Goal: Information Seeking & Learning: Learn about a topic

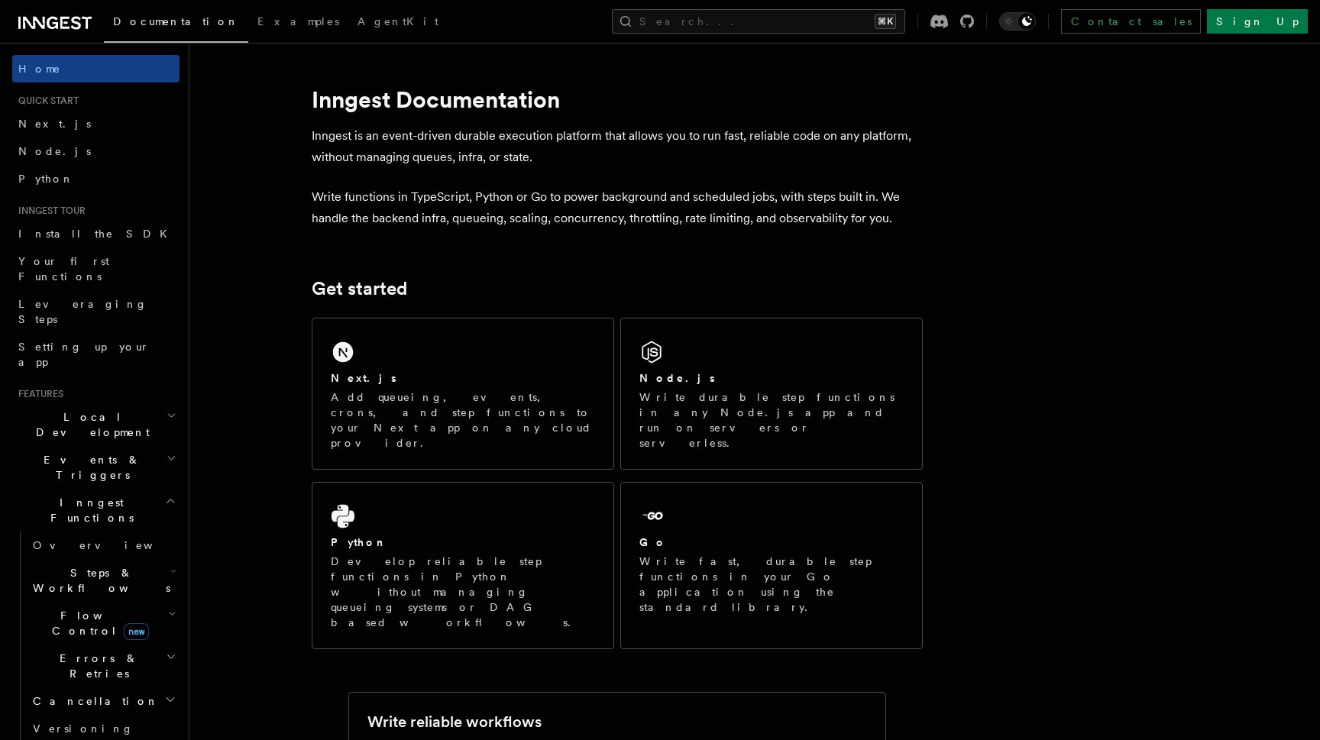
scroll to position [482, 0]
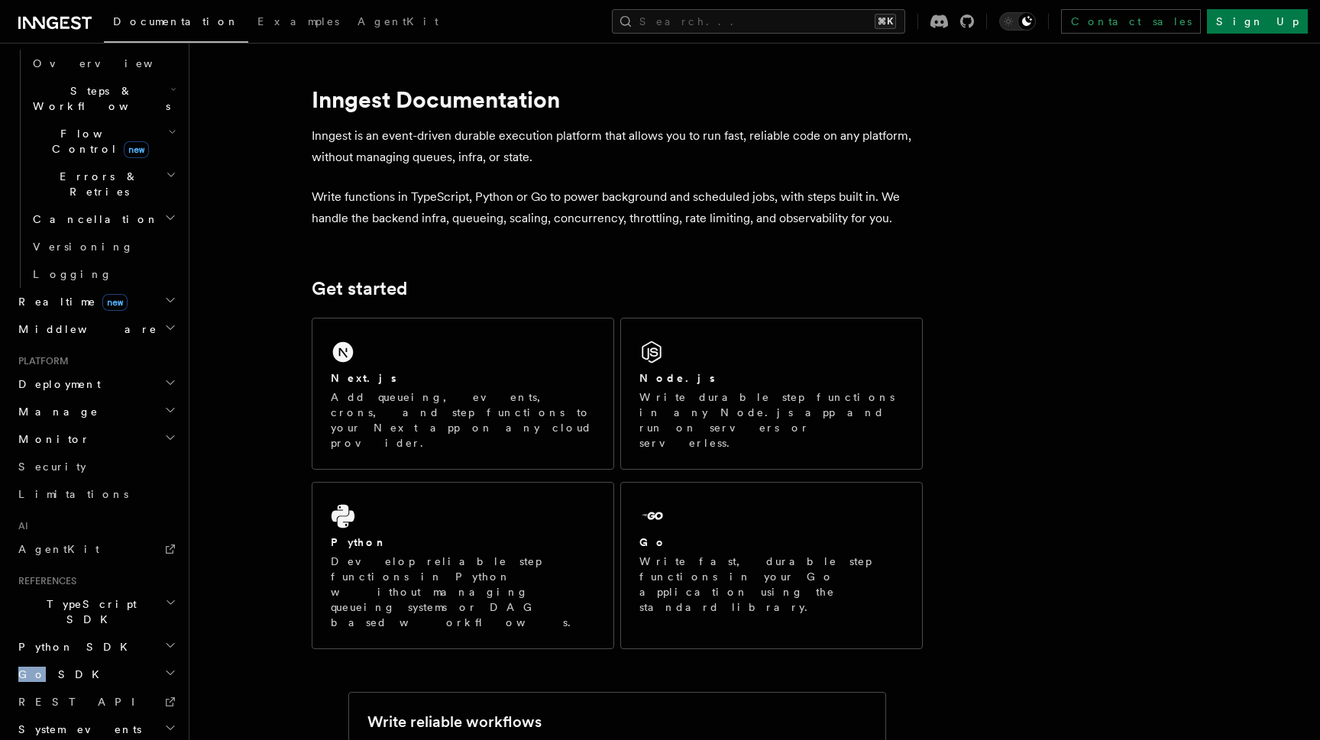
click at [54, 667] on span "Go SDK" at bounding box center [60, 674] width 96 height 15
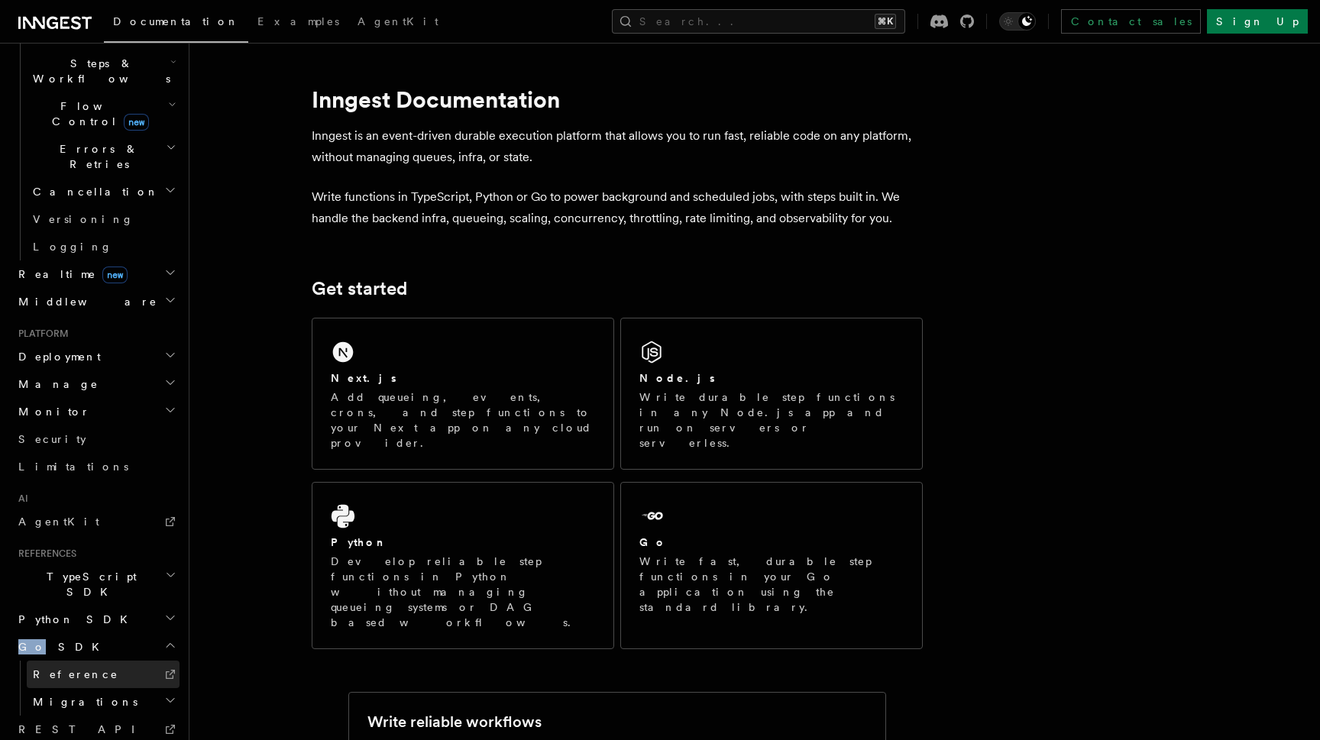
click at [67, 668] on span "Reference" at bounding box center [76, 674] width 86 height 12
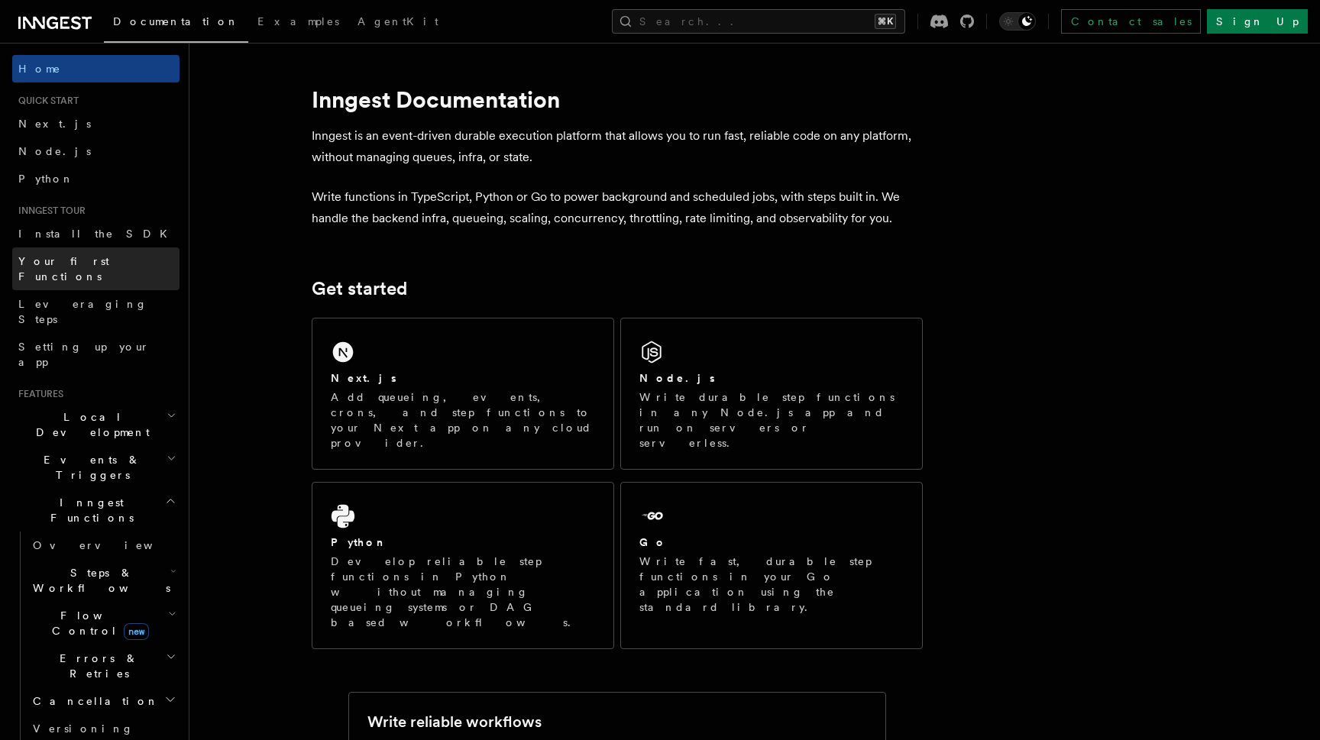
scroll to position [0, 0]
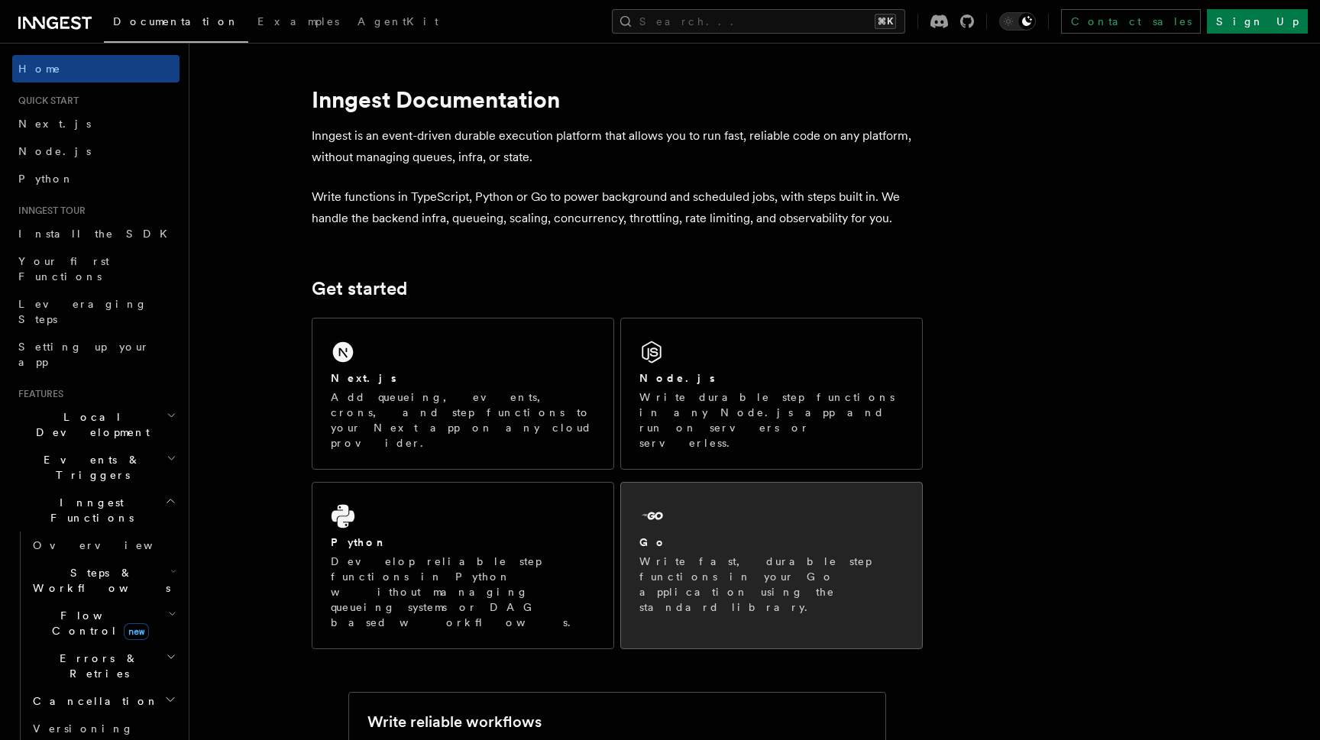
click at [653, 503] on div "Go Write fast, durable step functions in your Go application using the standard…" at bounding box center [771, 558] width 301 height 150
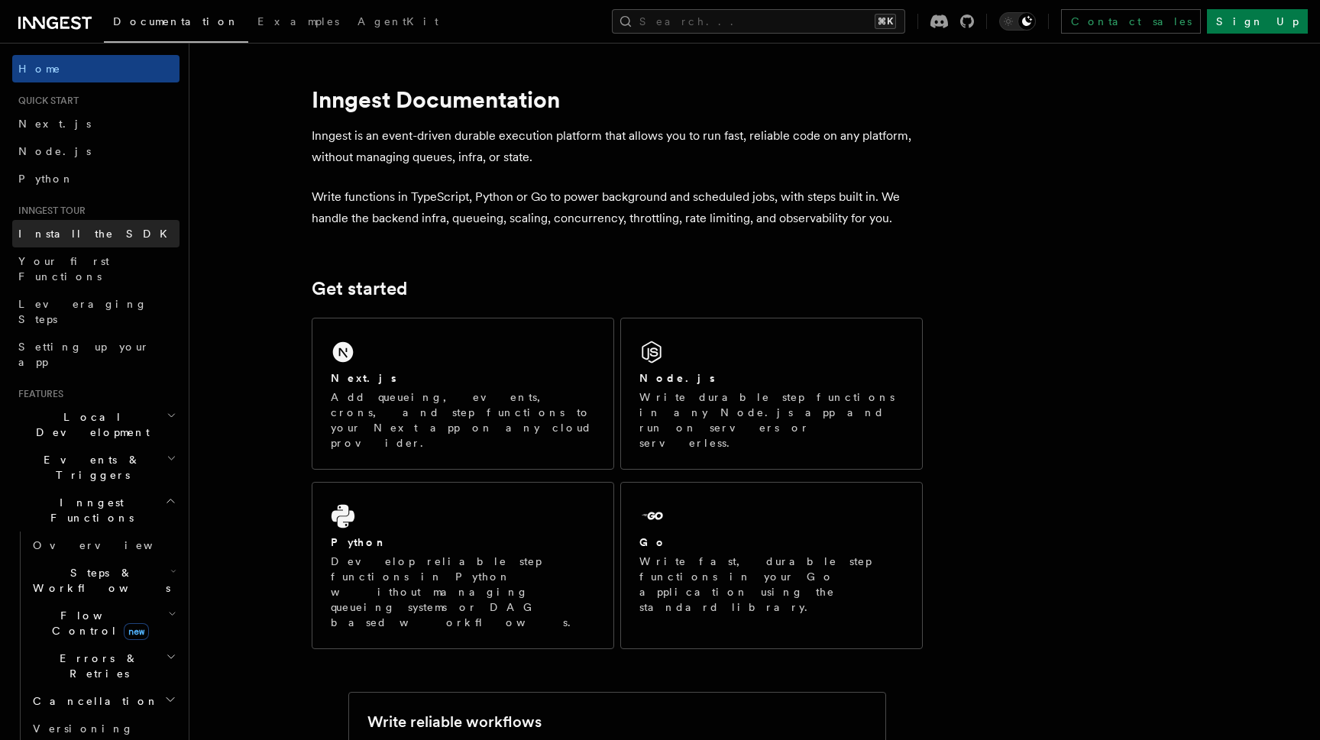
scroll to position [31, 0]
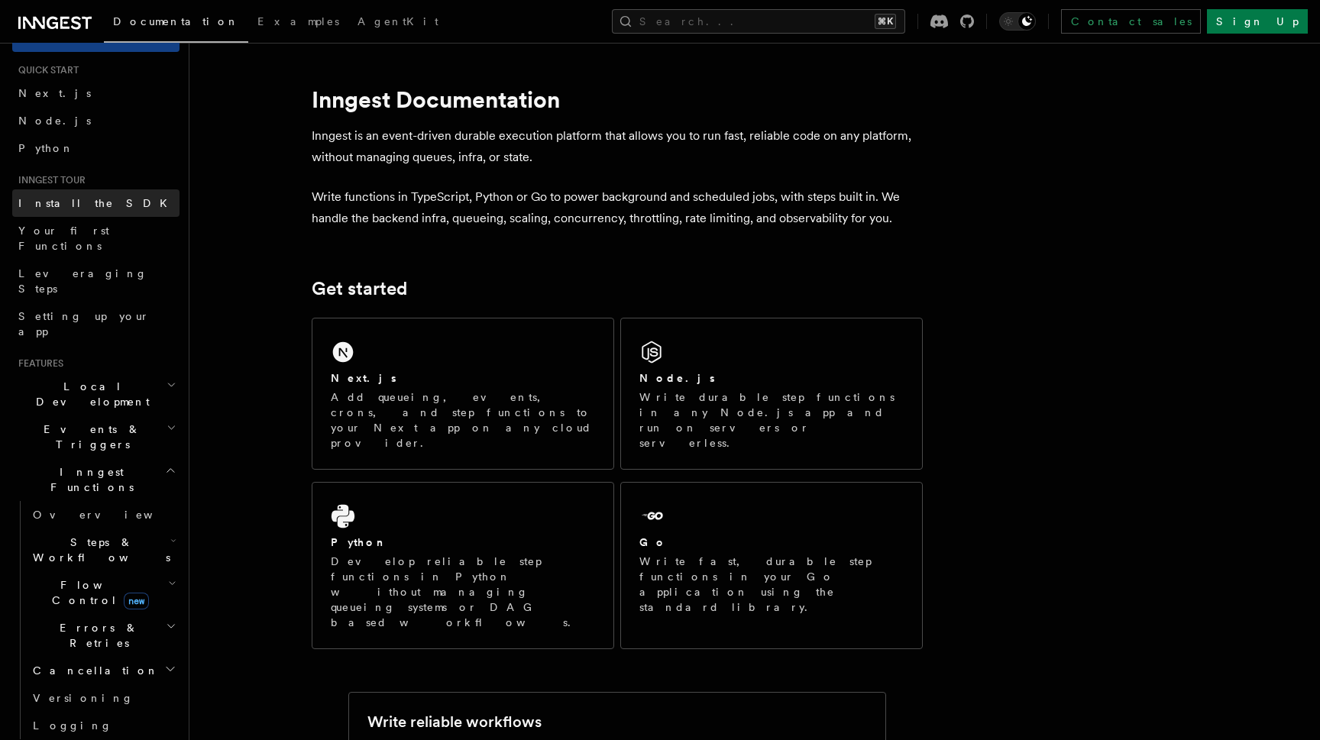
click at [85, 212] on link "Install the SDK" at bounding box center [95, 202] width 167 height 27
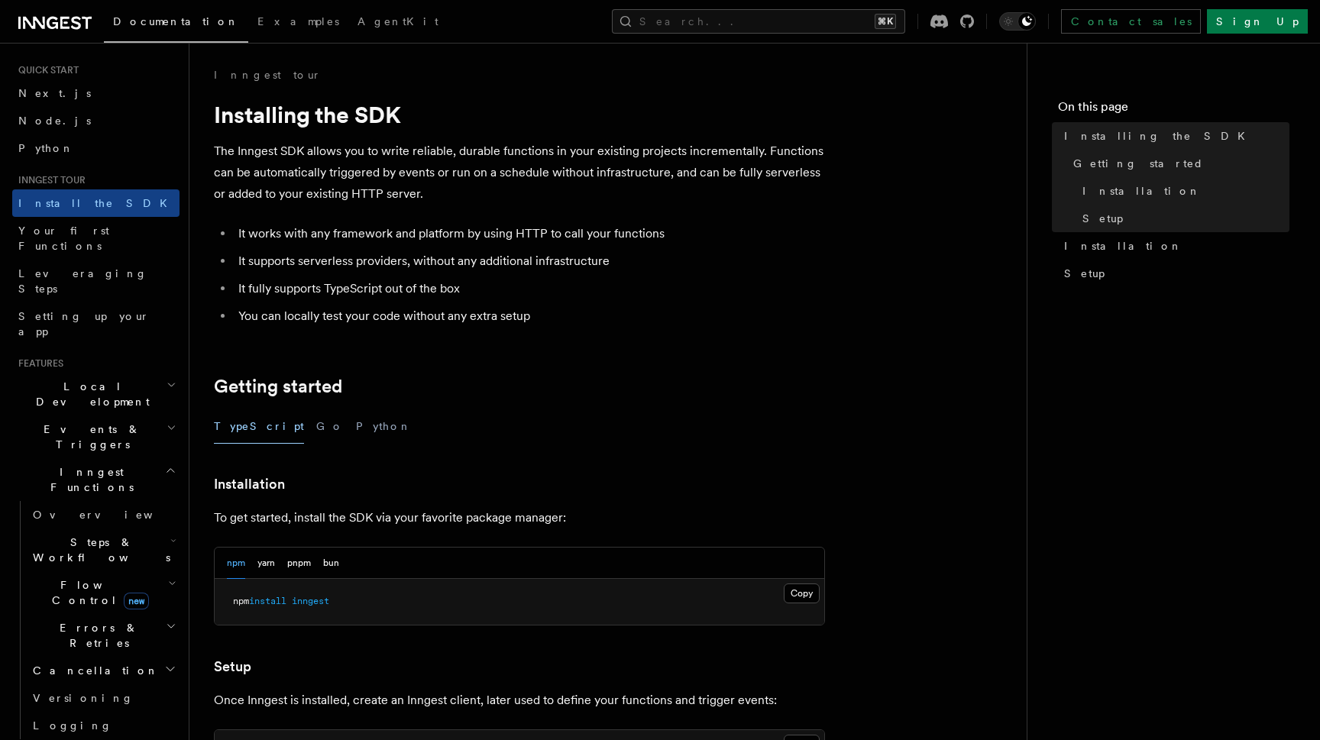
click at [296, 423] on div "TypeScript Go Python" at bounding box center [519, 426] width 611 height 34
click at [316, 428] on button "Go" at bounding box center [329, 426] width 27 height 34
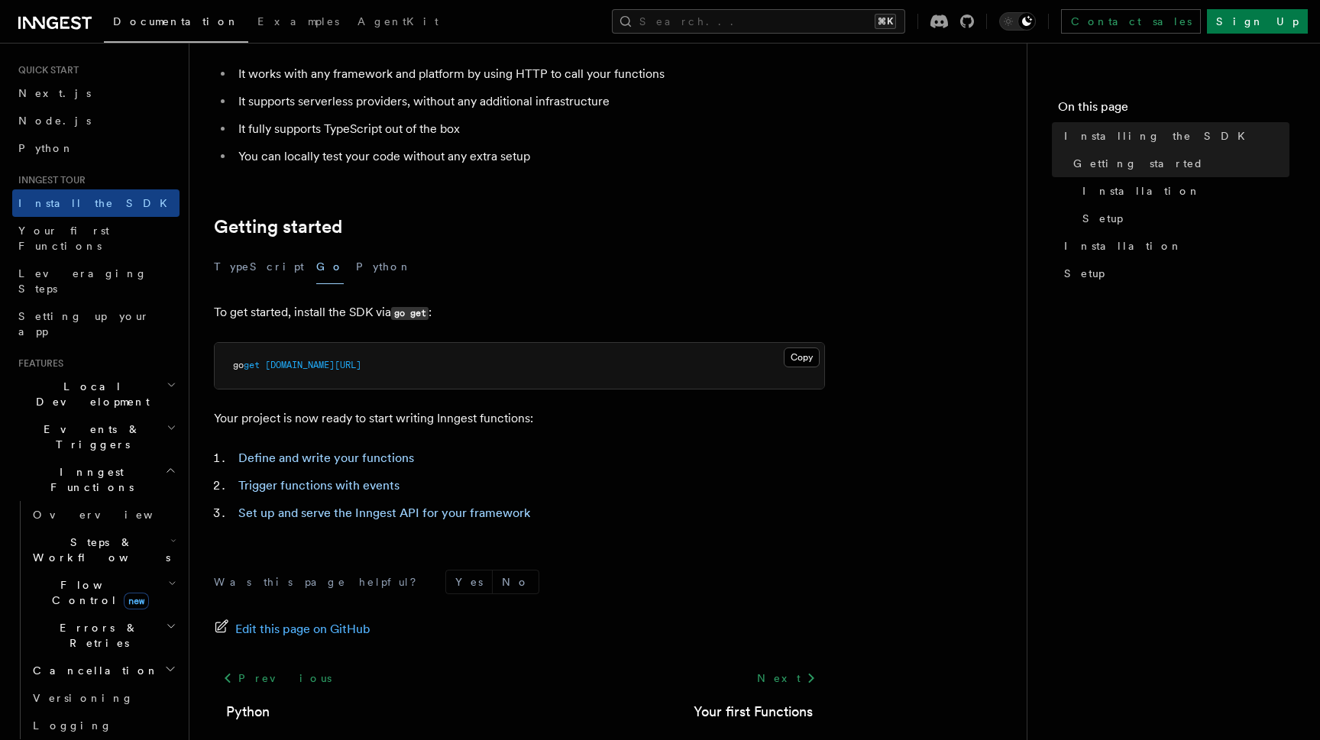
scroll to position [166, 0]
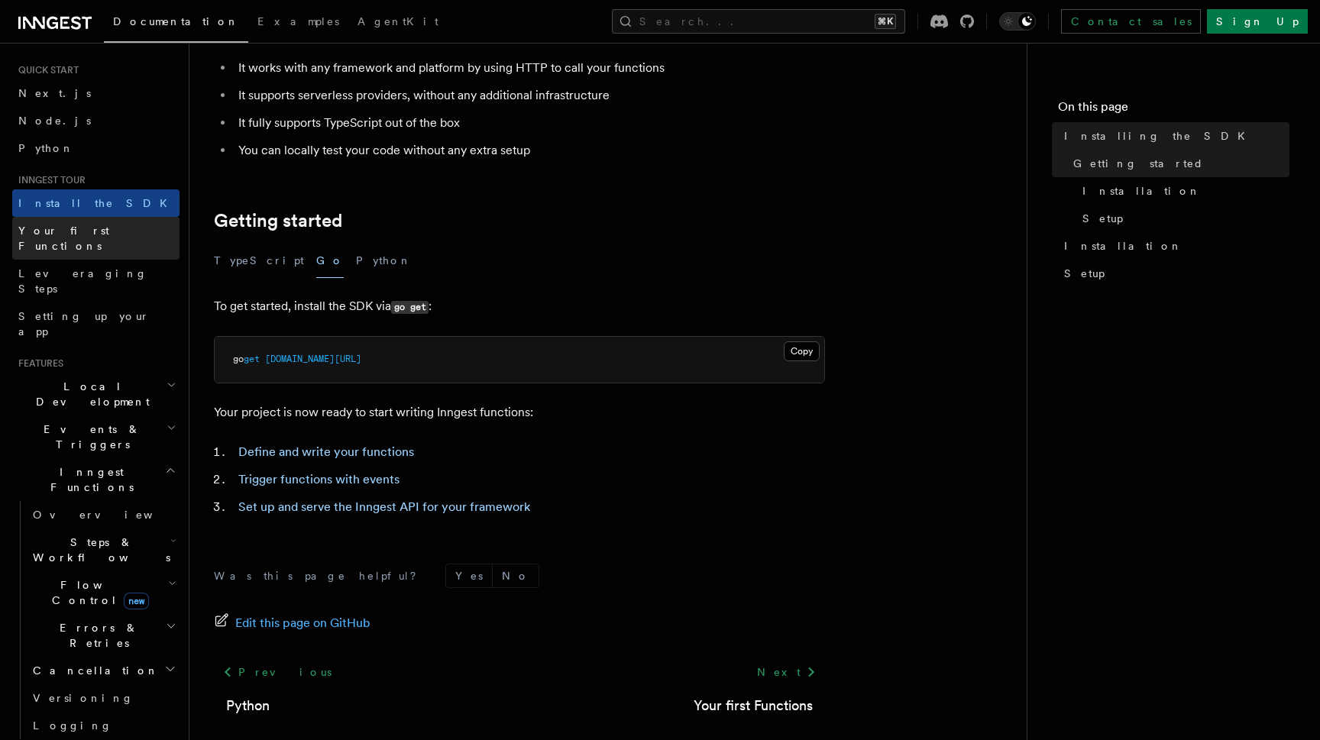
click at [87, 228] on span "Your first Functions" at bounding box center [63, 238] width 91 height 27
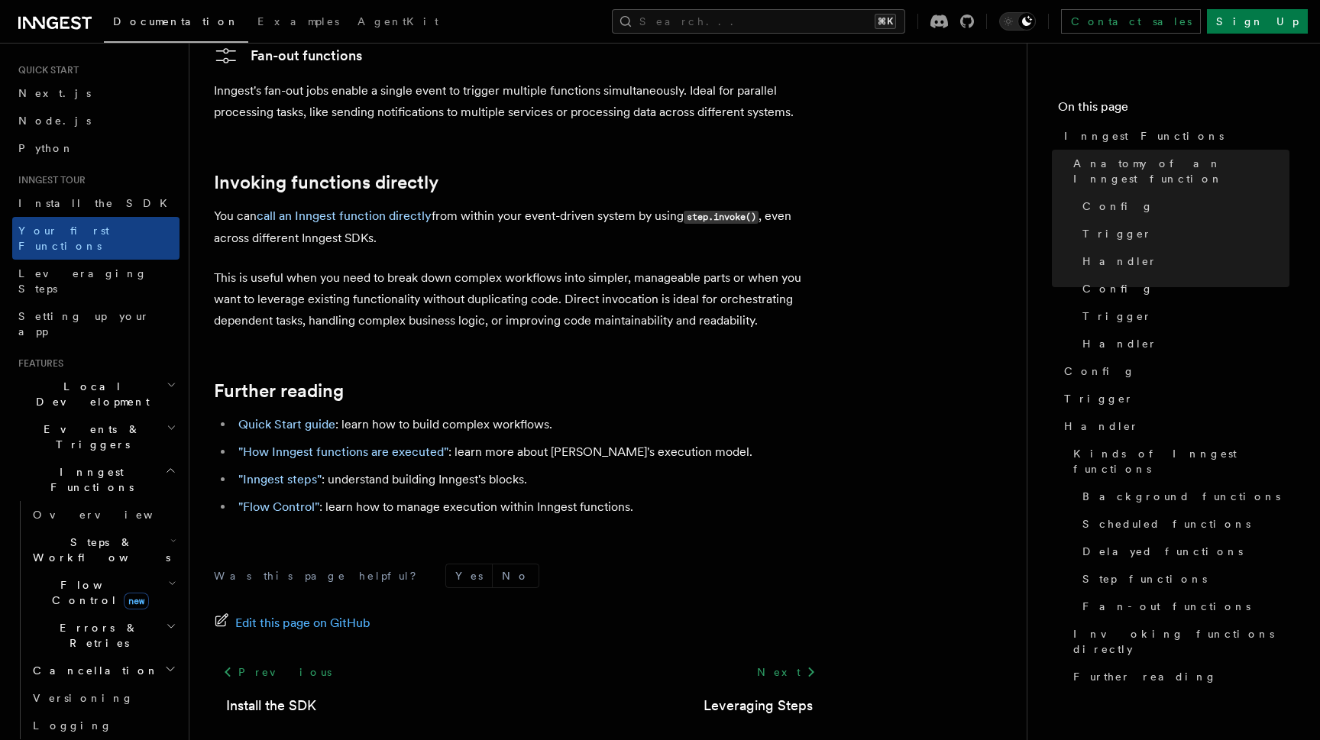
scroll to position [3250, 0]
click at [98, 267] on link "Leveraging Steps" at bounding box center [95, 281] width 167 height 43
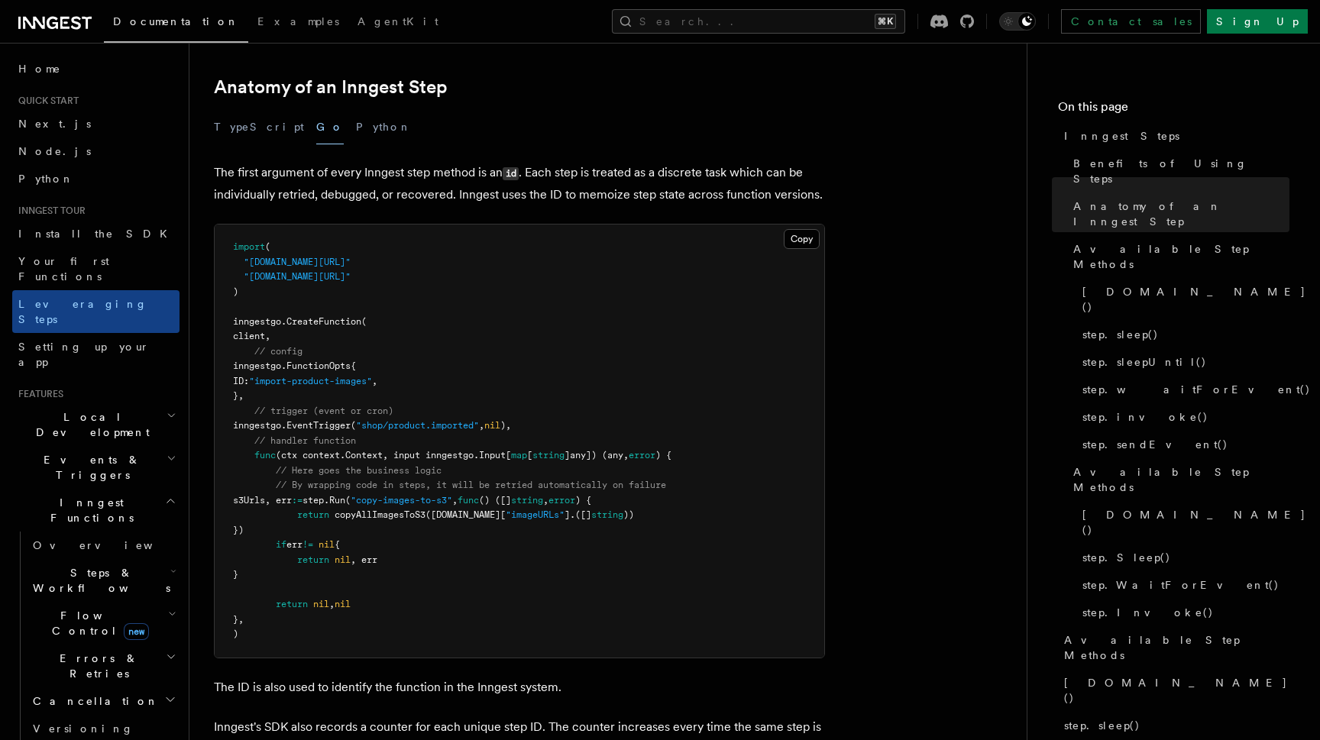
click at [102, 86] on div "Home Quick start Next.js Node.js Python Inngest tour Install the SDK Your first…" at bounding box center [95, 710] width 167 height 1311
click at [87, 70] on link "Home" at bounding box center [95, 68] width 167 height 27
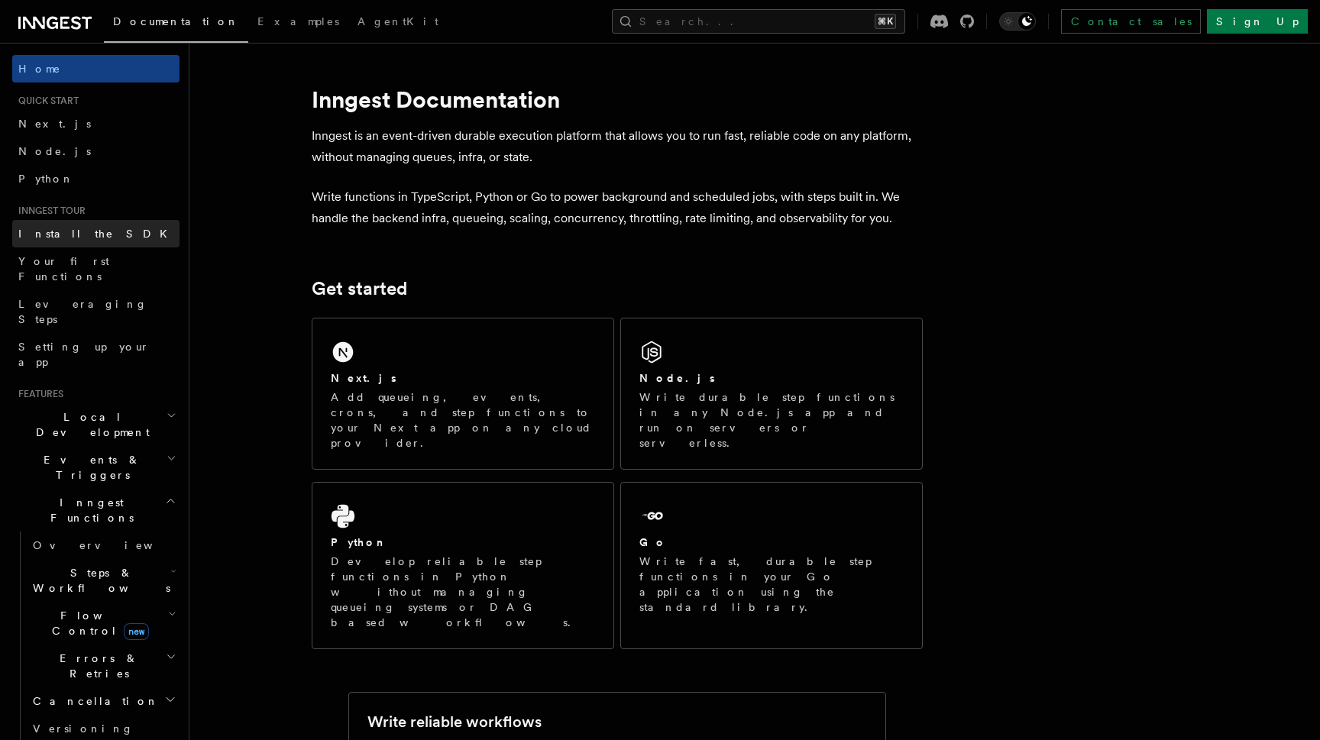
click at [73, 232] on span "Install the SDK" at bounding box center [97, 234] width 158 height 12
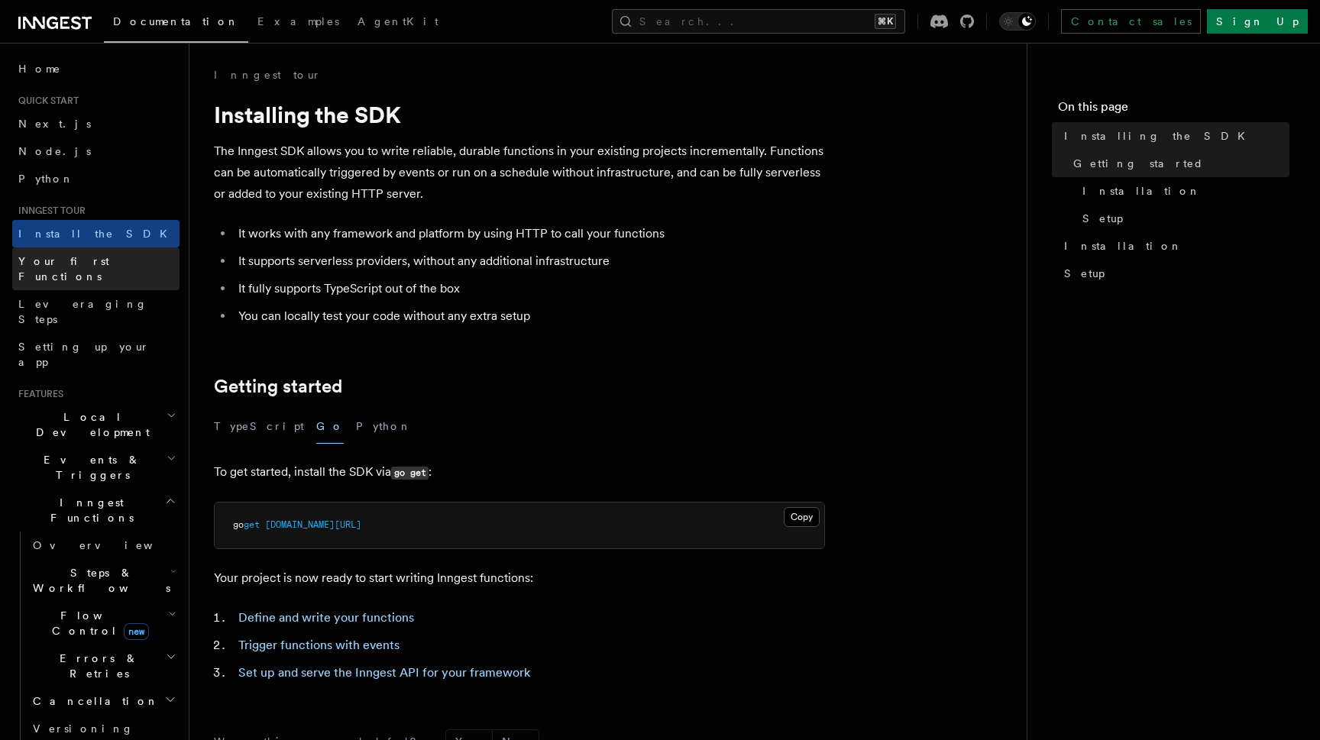
click at [80, 264] on span "Your first Functions" at bounding box center [63, 268] width 91 height 27
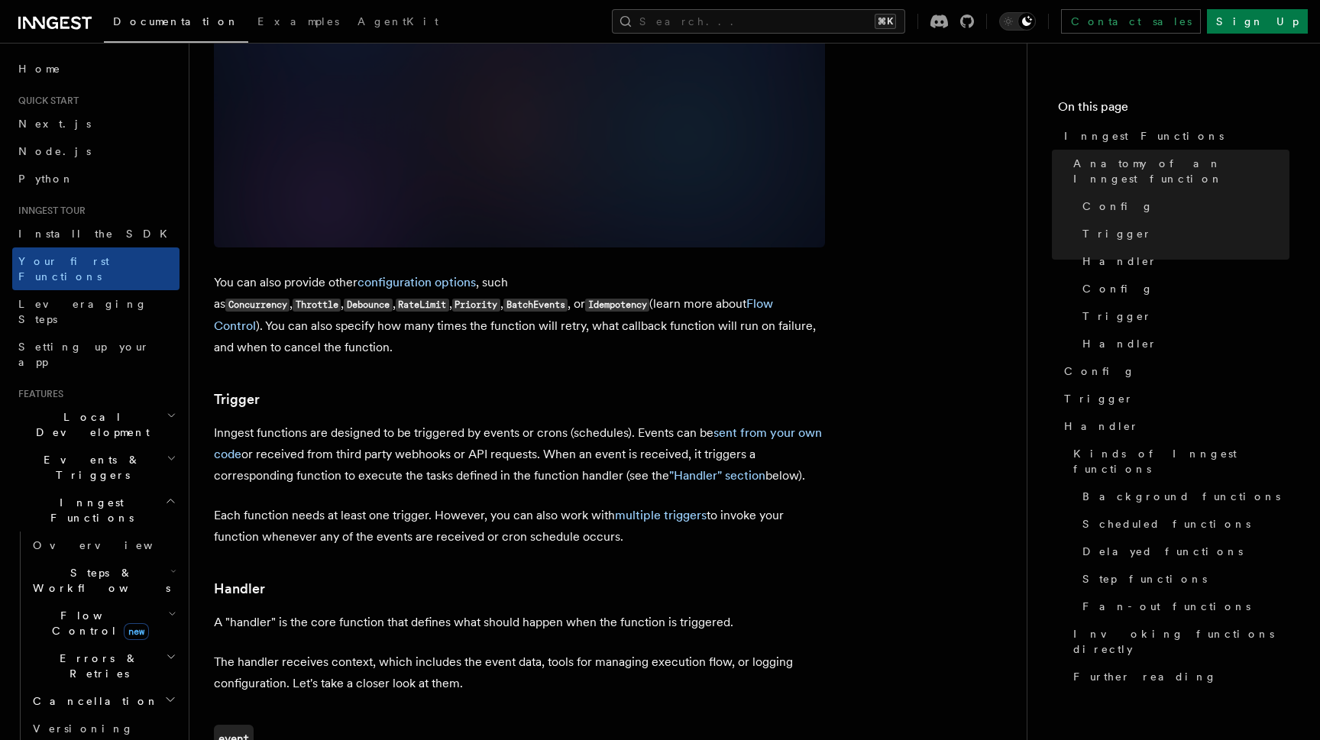
scroll to position [1554, 0]
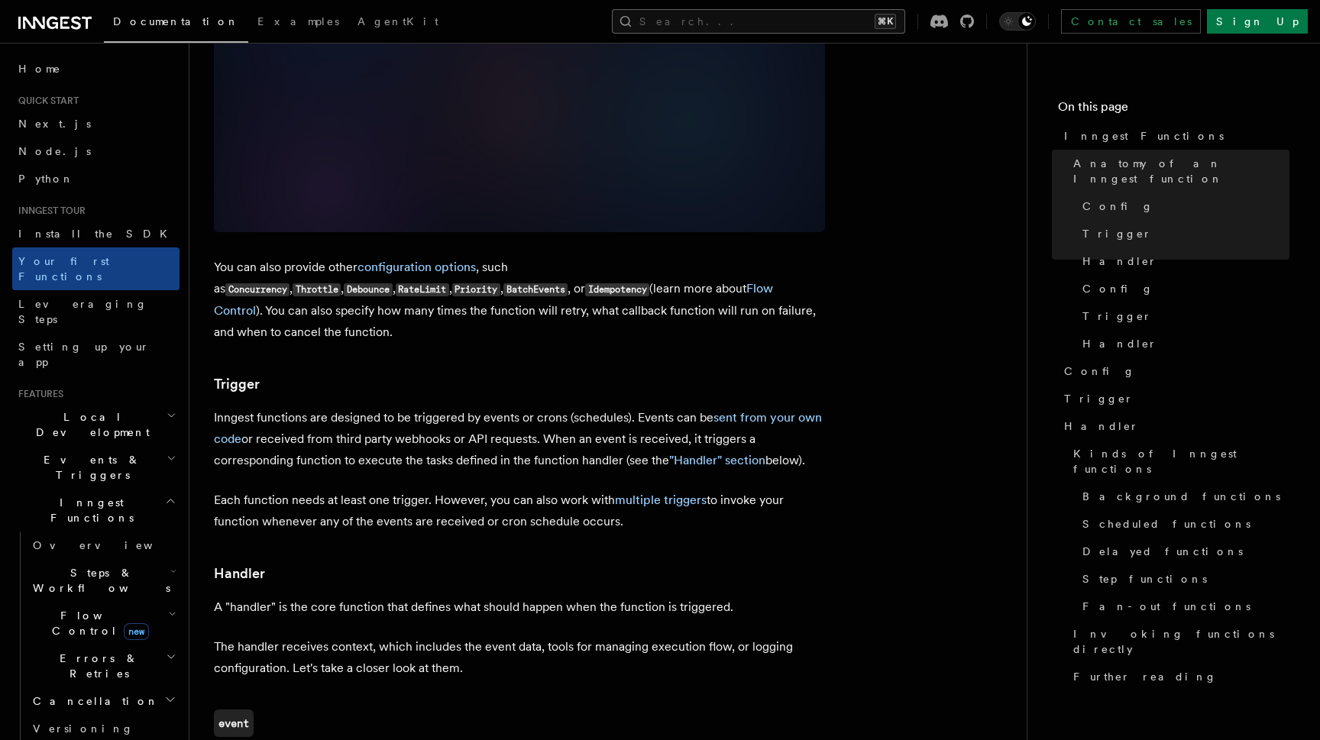
click at [773, 22] on button "Search... ⌘K" at bounding box center [758, 21] width 293 height 24
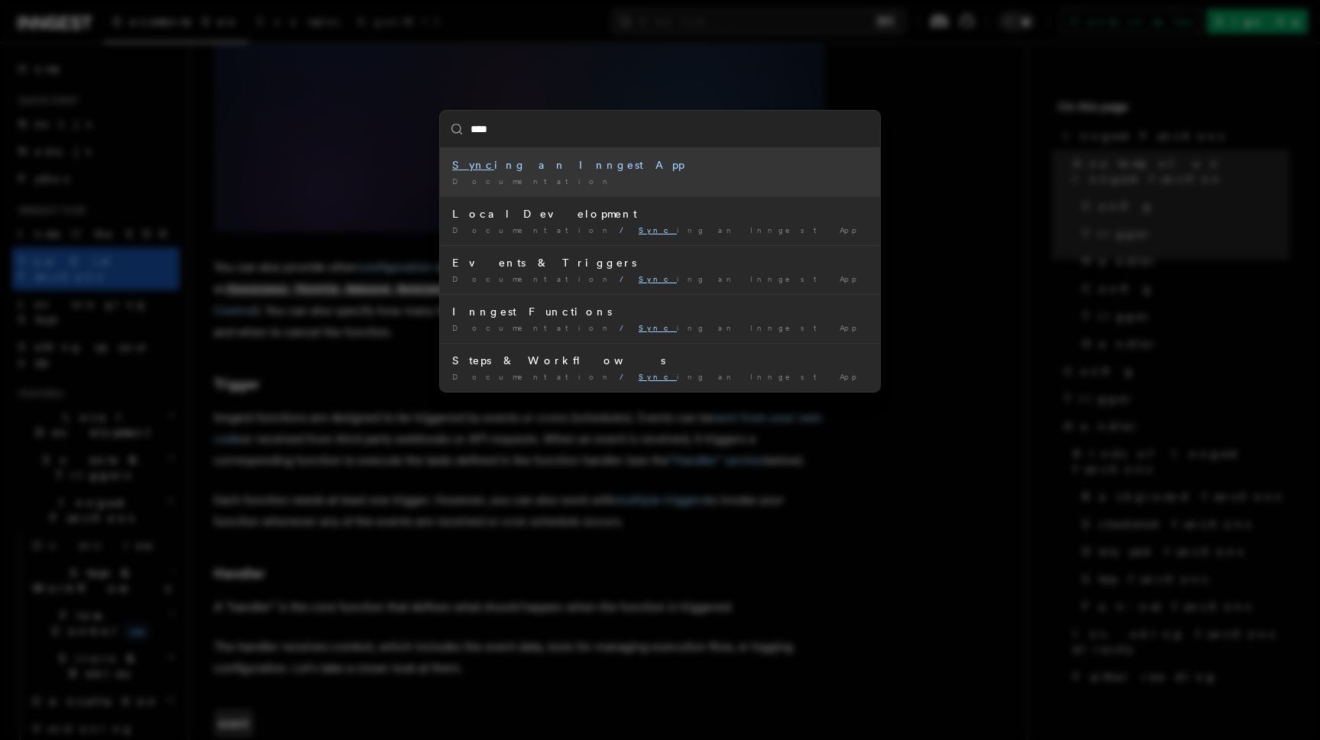
type input "*****"
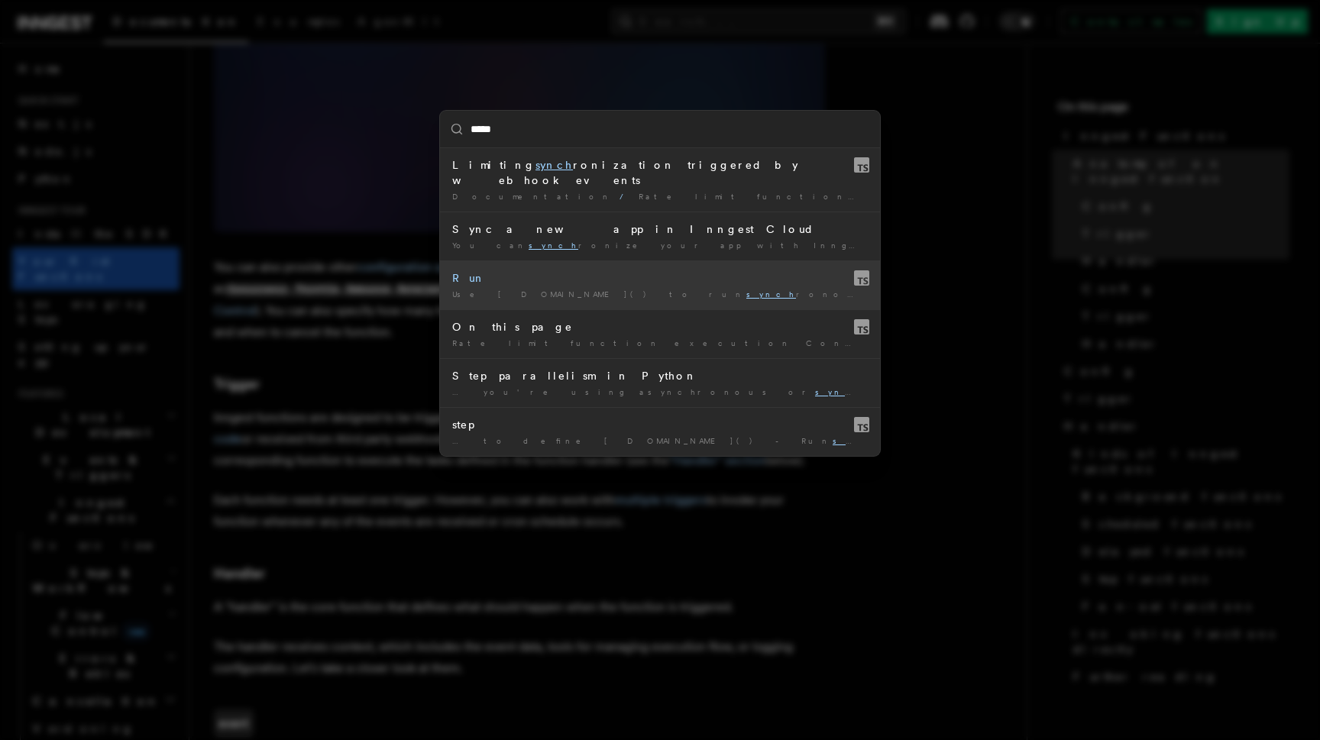
click at [558, 272] on li "Run Use [DOMAIN_NAME]() to run synch ronous or asynchronous code as …" at bounding box center [660, 284] width 440 height 49
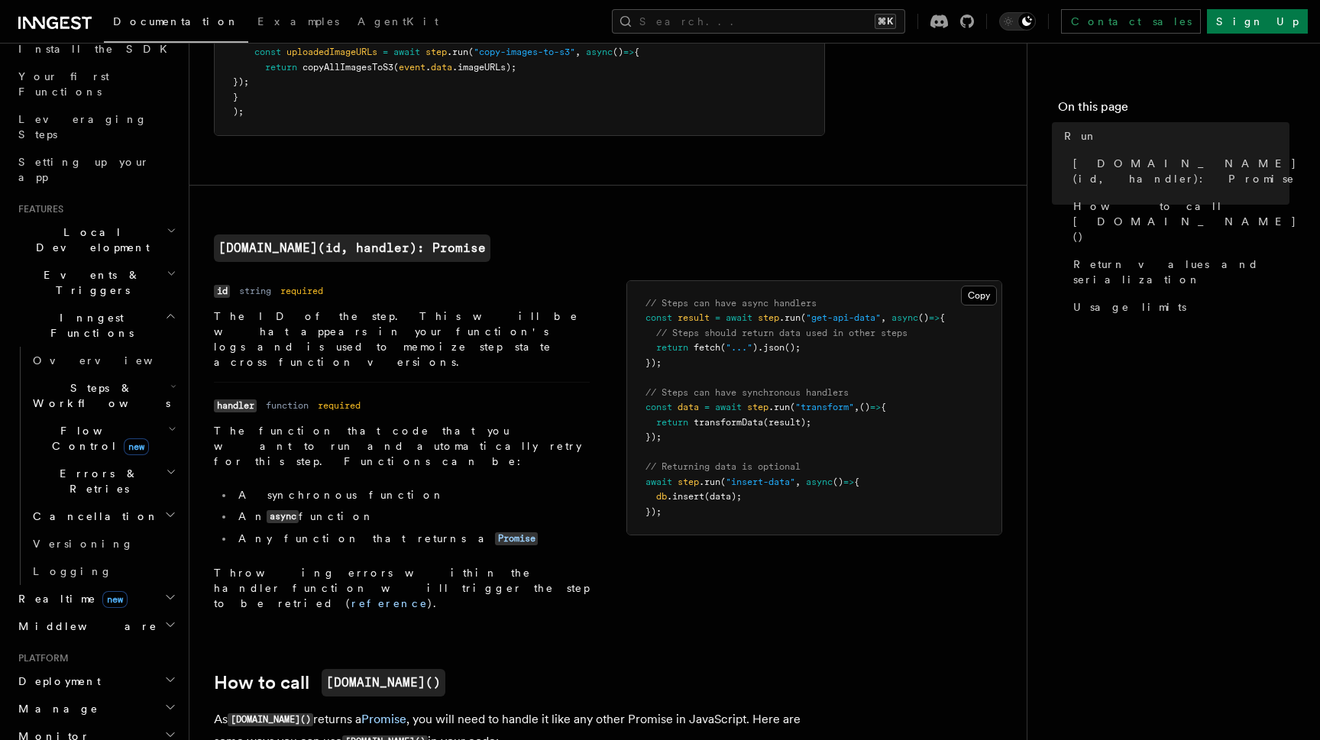
scroll to position [217, 0]
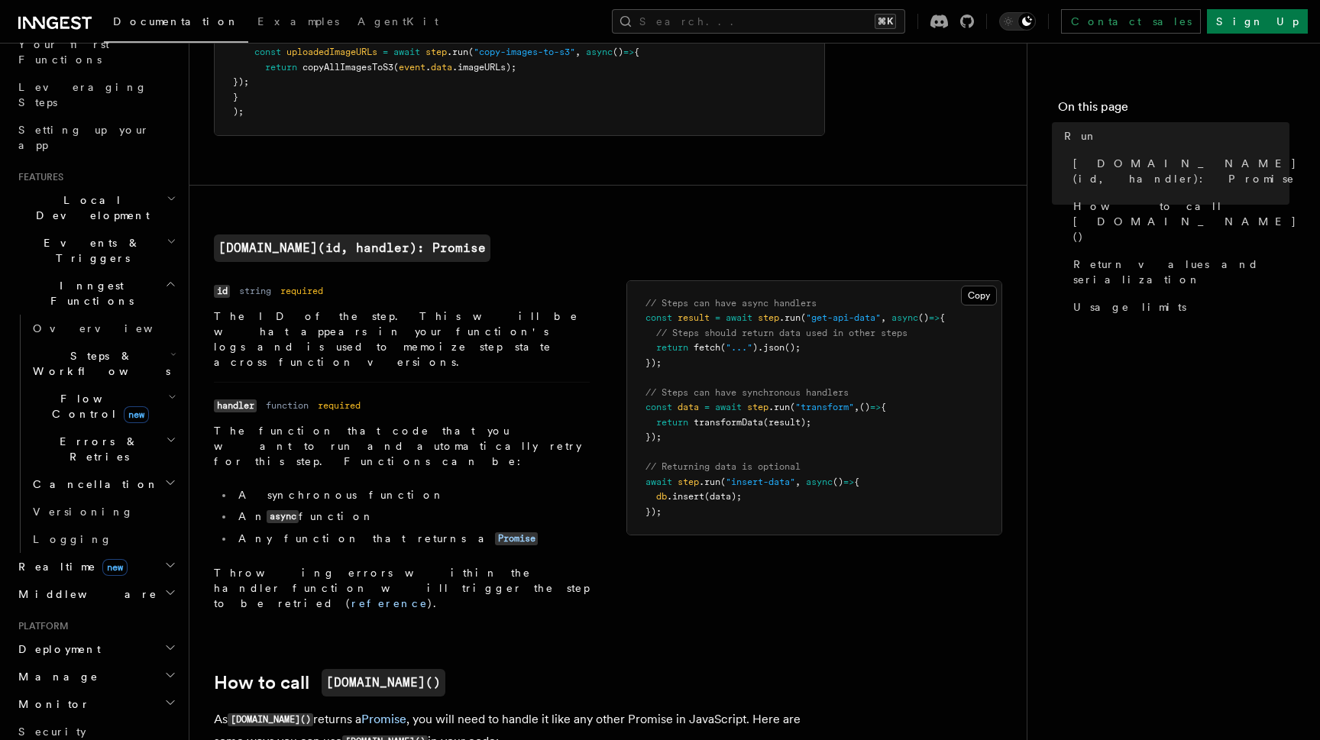
click at [147, 553] on h2 "Realtime new" at bounding box center [95, 566] width 167 height 27
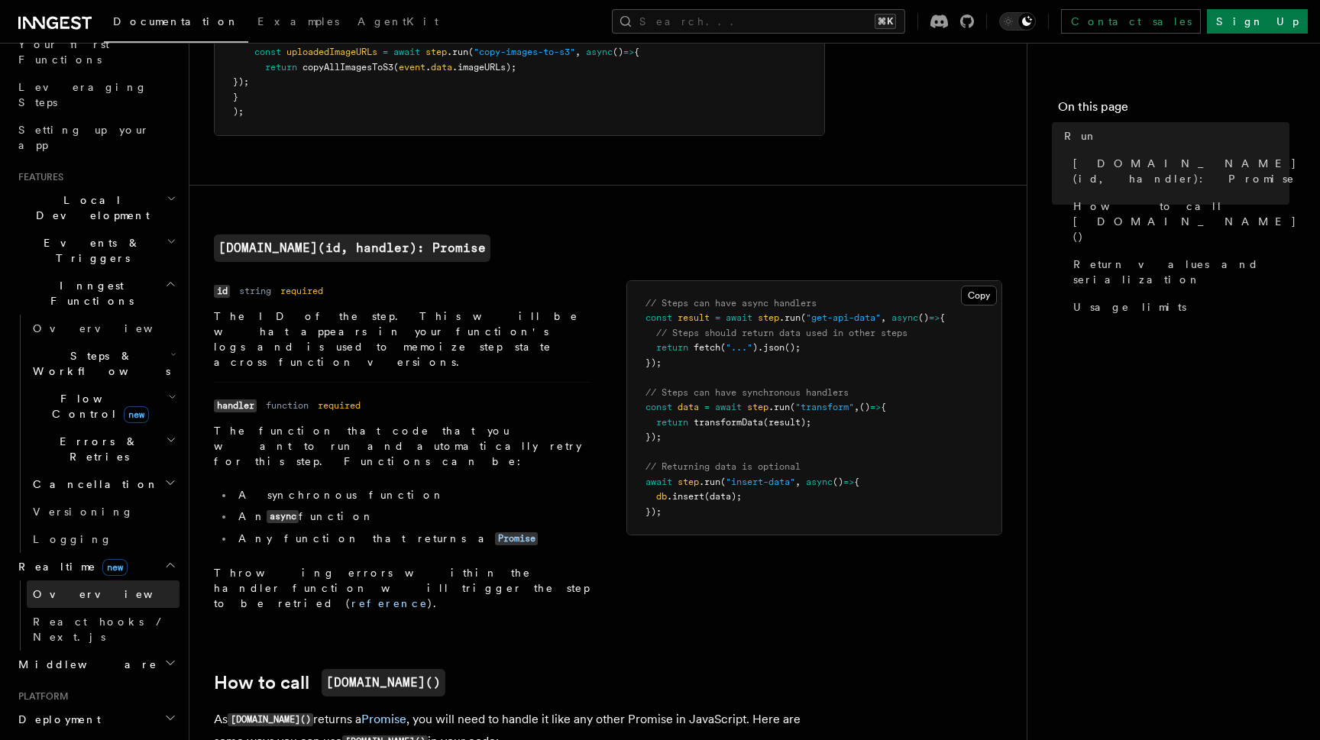
click at [79, 588] on span "Overview" at bounding box center [111, 594] width 157 height 12
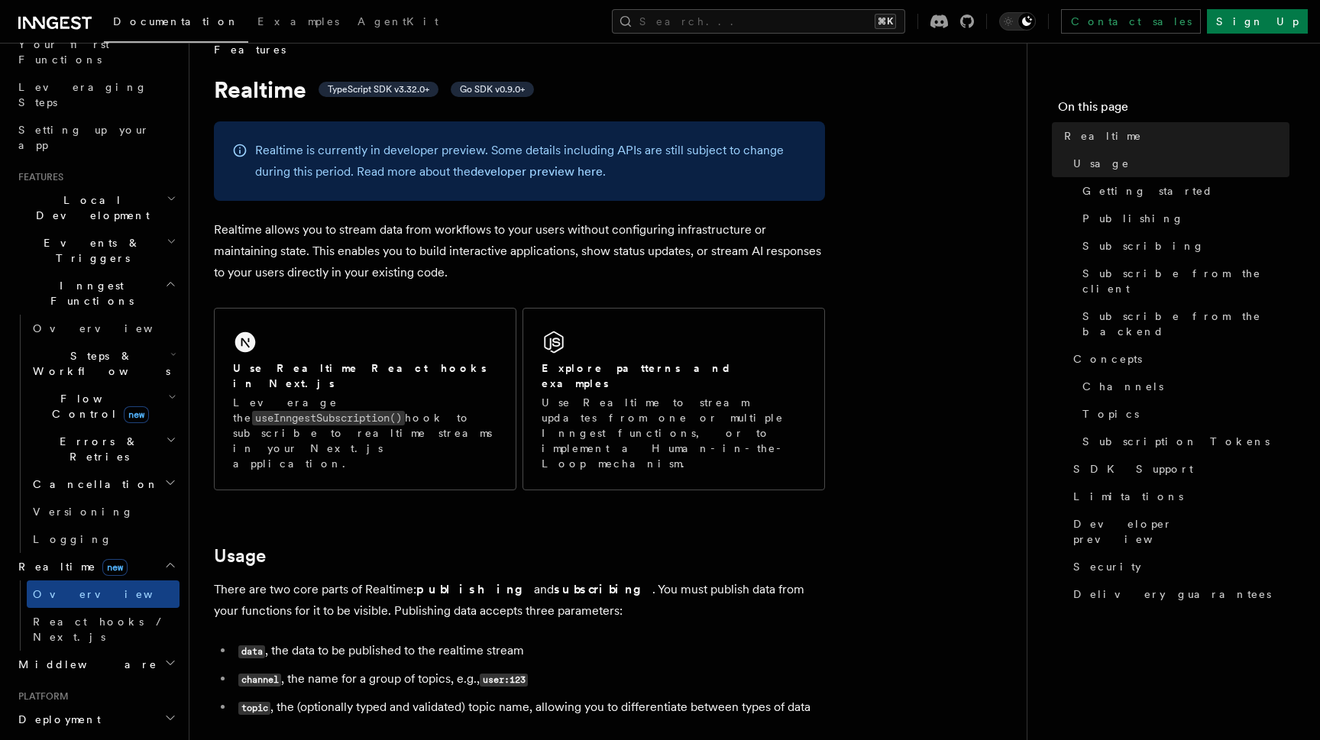
scroll to position [32, 0]
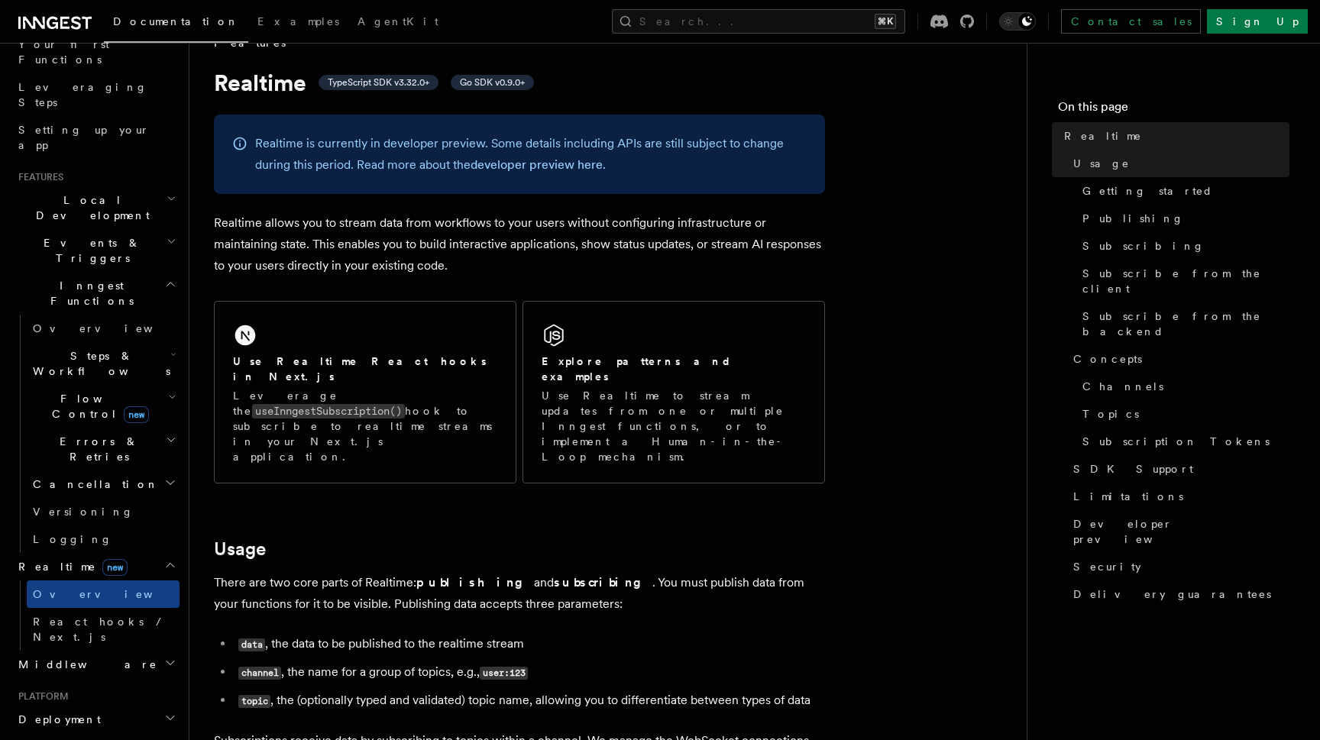
click at [82, 391] on span "Flow Control new" at bounding box center [97, 406] width 141 height 31
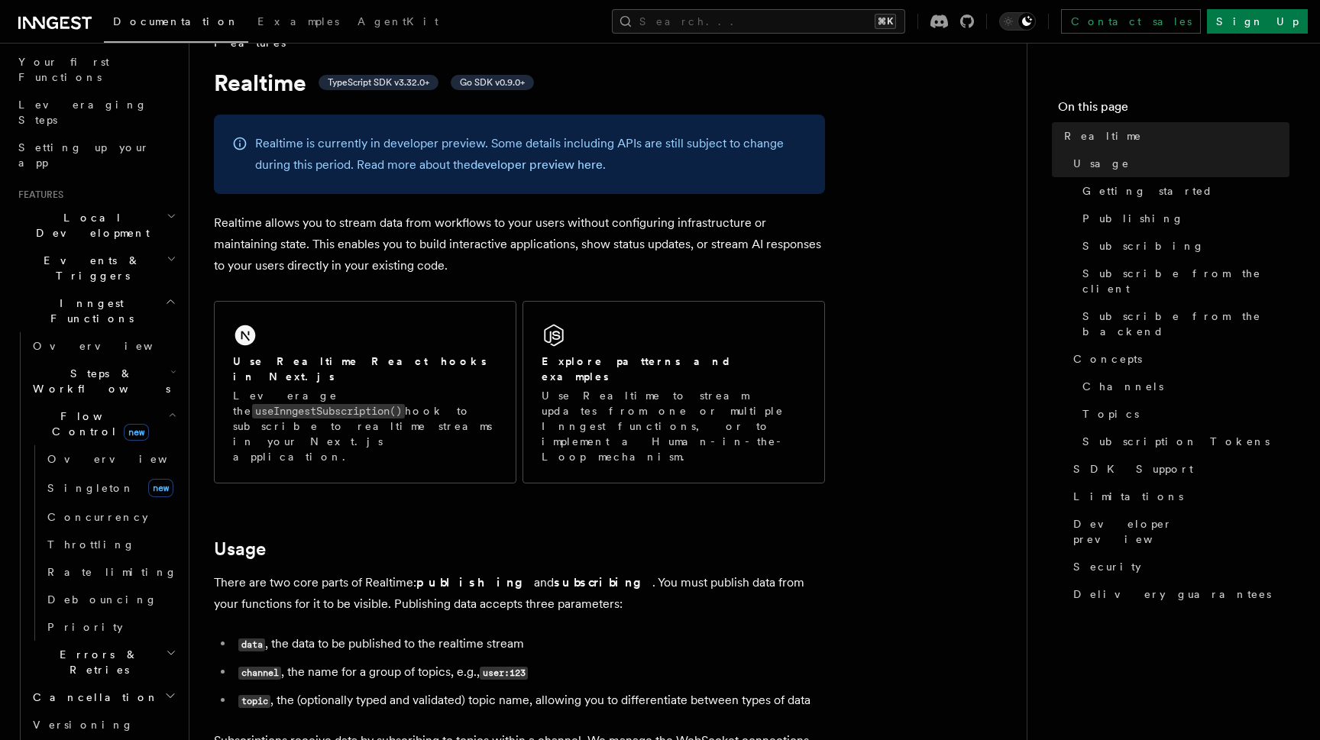
scroll to position [185, 0]
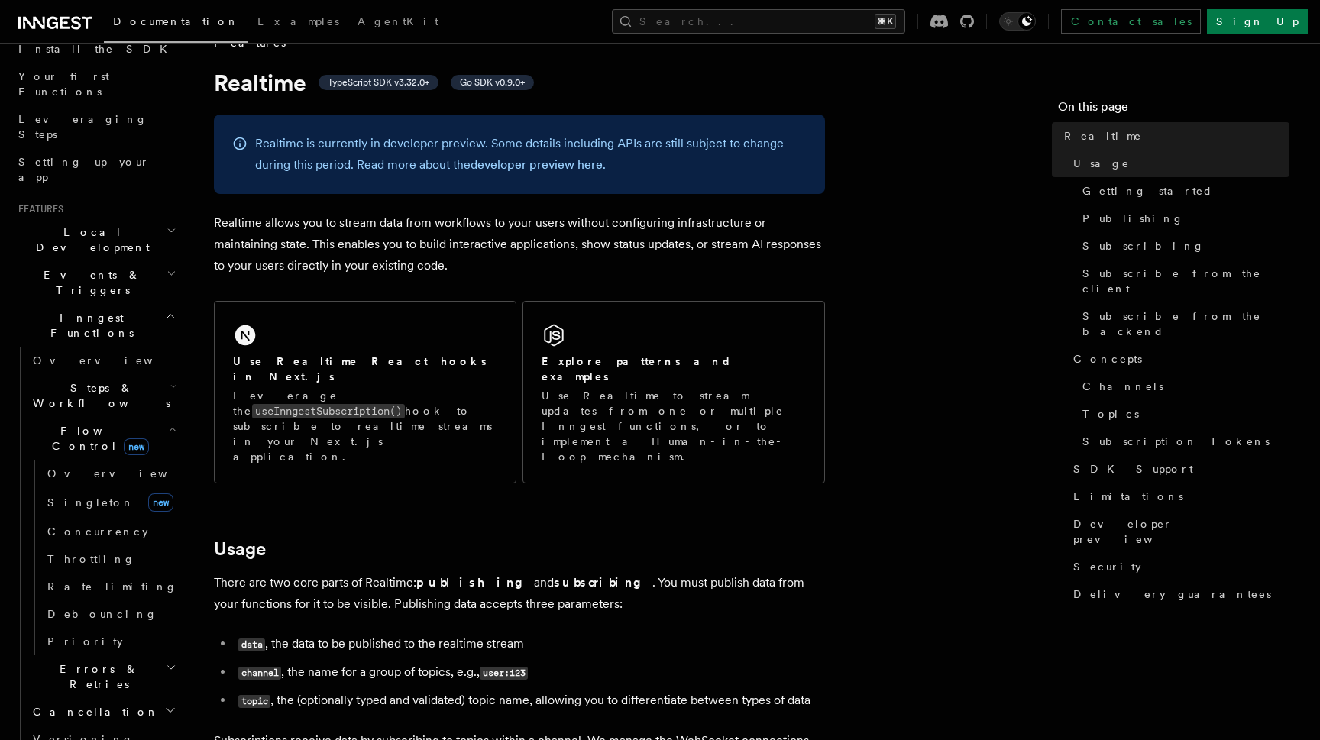
click at [74, 267] on span "Events & Triggers" at bounding box center [89, 282] width 154 height 31
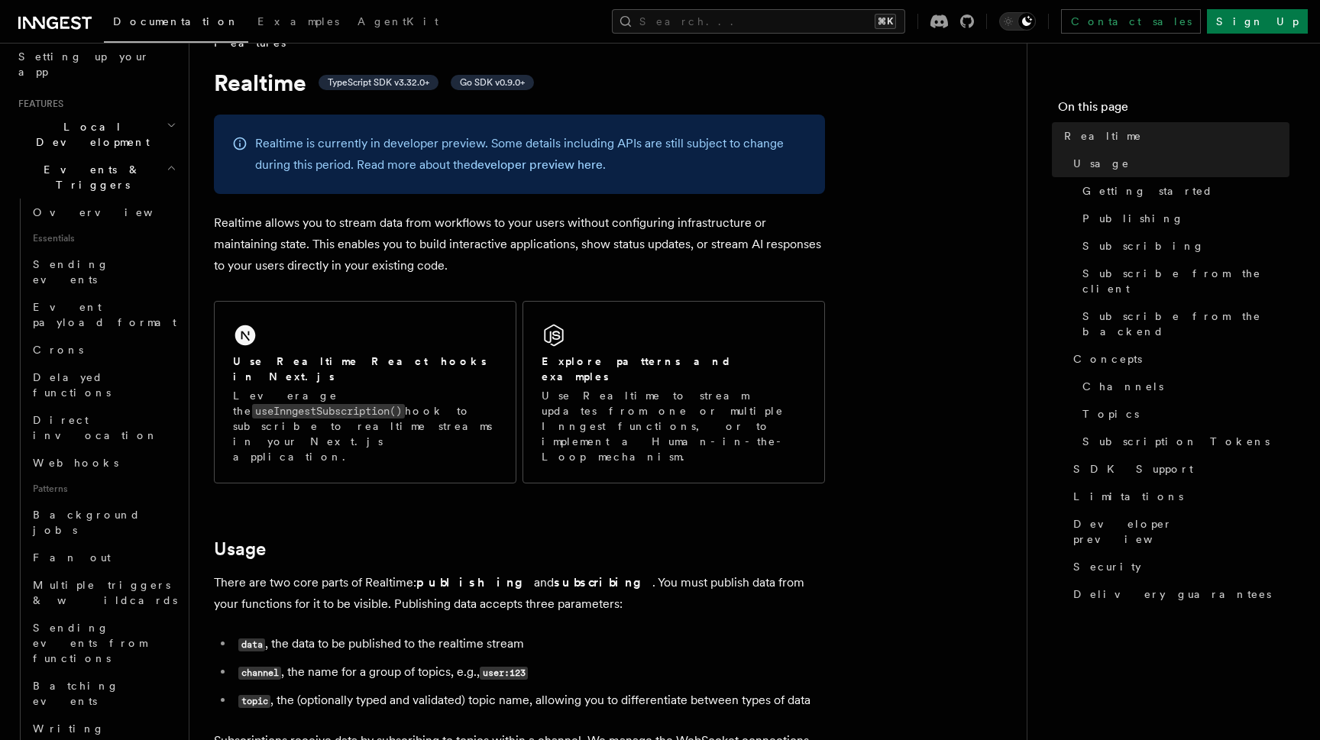
scroll to position [283, 0]
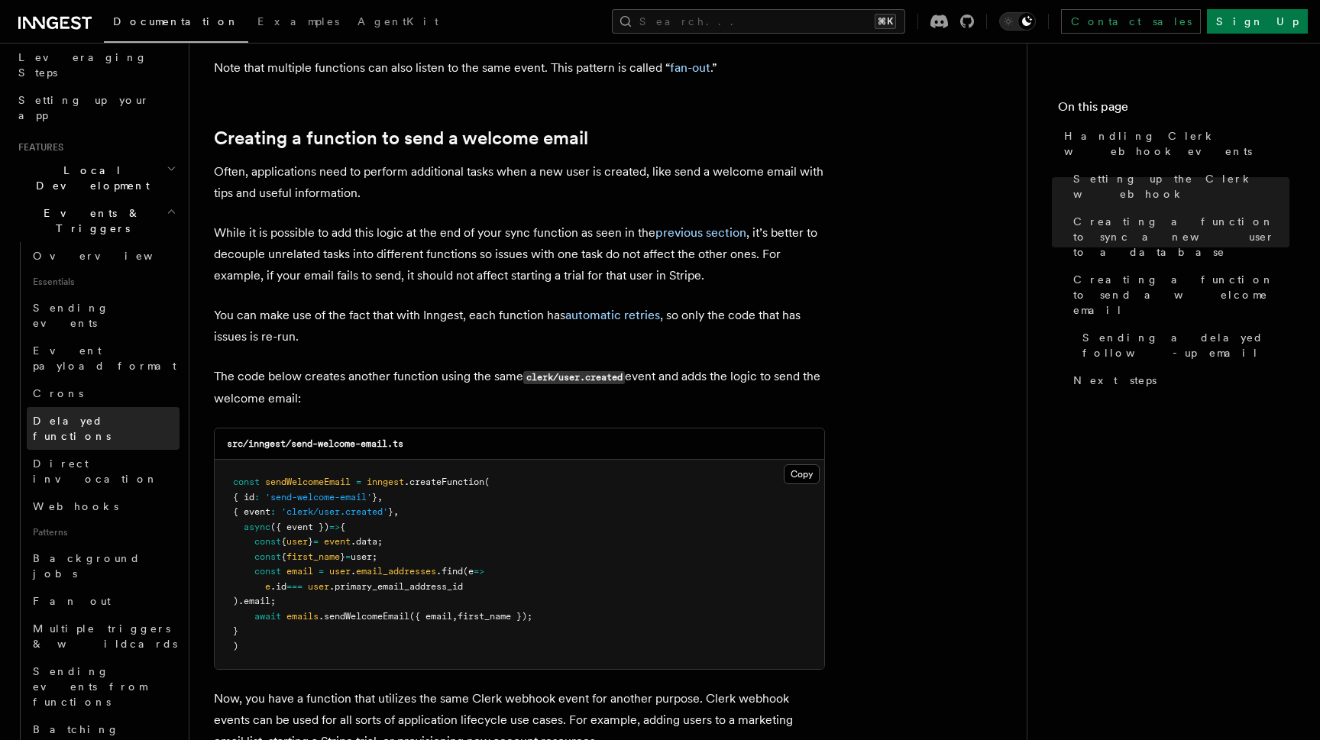
scroll to position [241, 0]
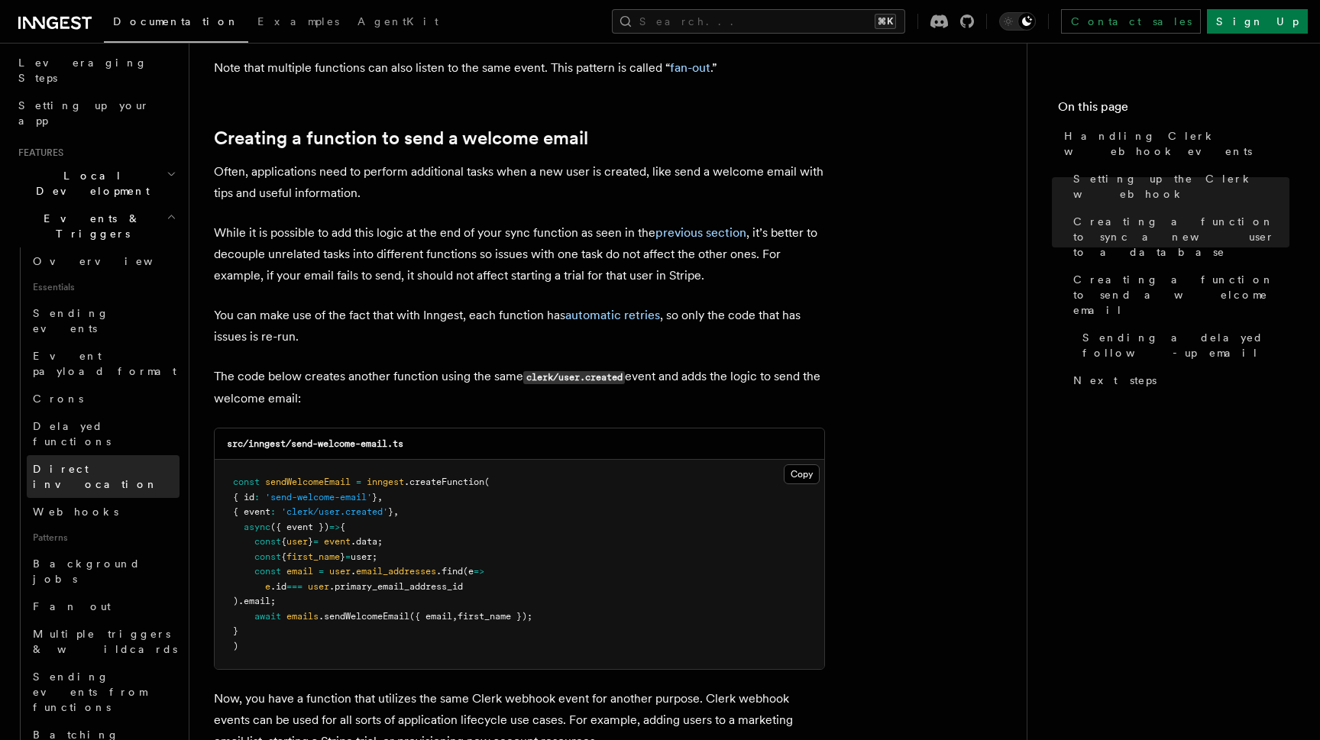
click at [79, 463] on span "Direct invocation" at bounding box center [95, 476] width 125 height 27
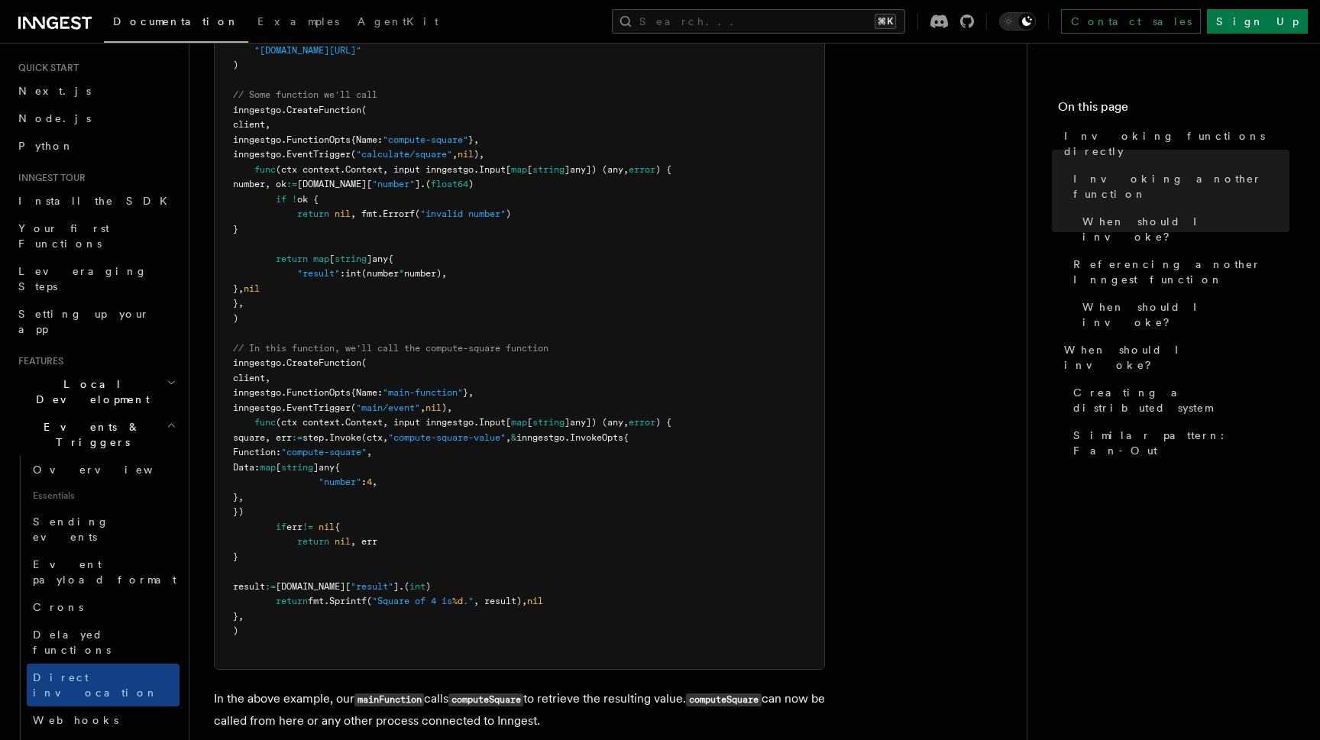
scroll to position [29, 0]
click at [92, 269] on span "Leveraging Steps" at bounding box center [82, 282] width 129 height 27
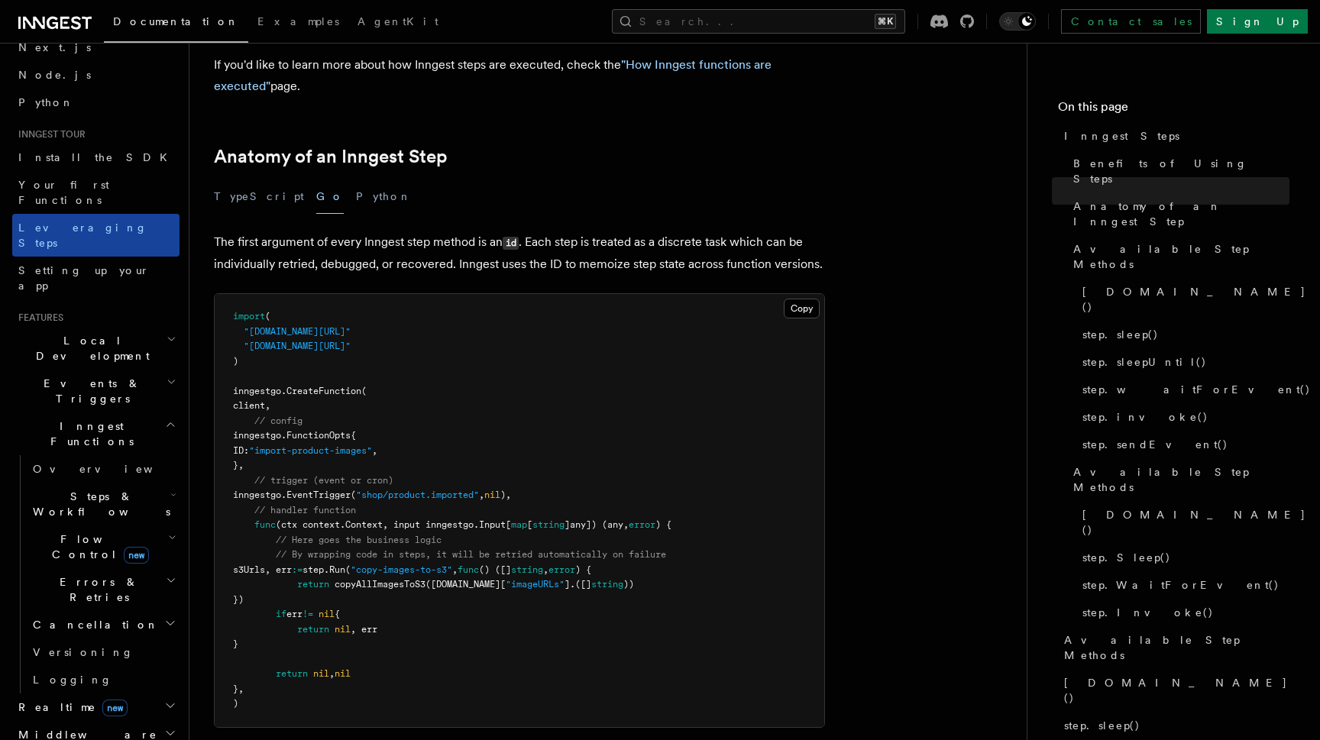
scroll to position [80, 0]
click at [97, 372] on span "Events & Triggers" at bounding box center [89, 387] width 154 height 31
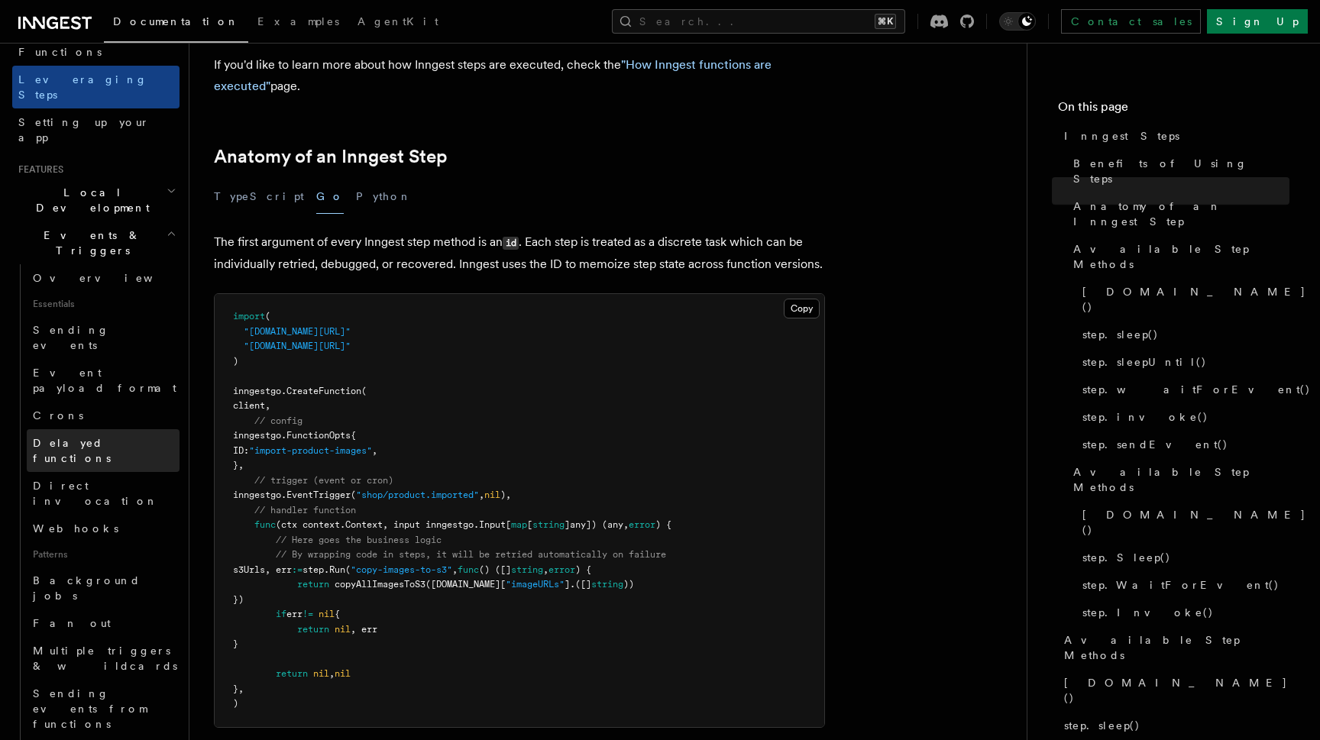
scroll to position [244, 0]
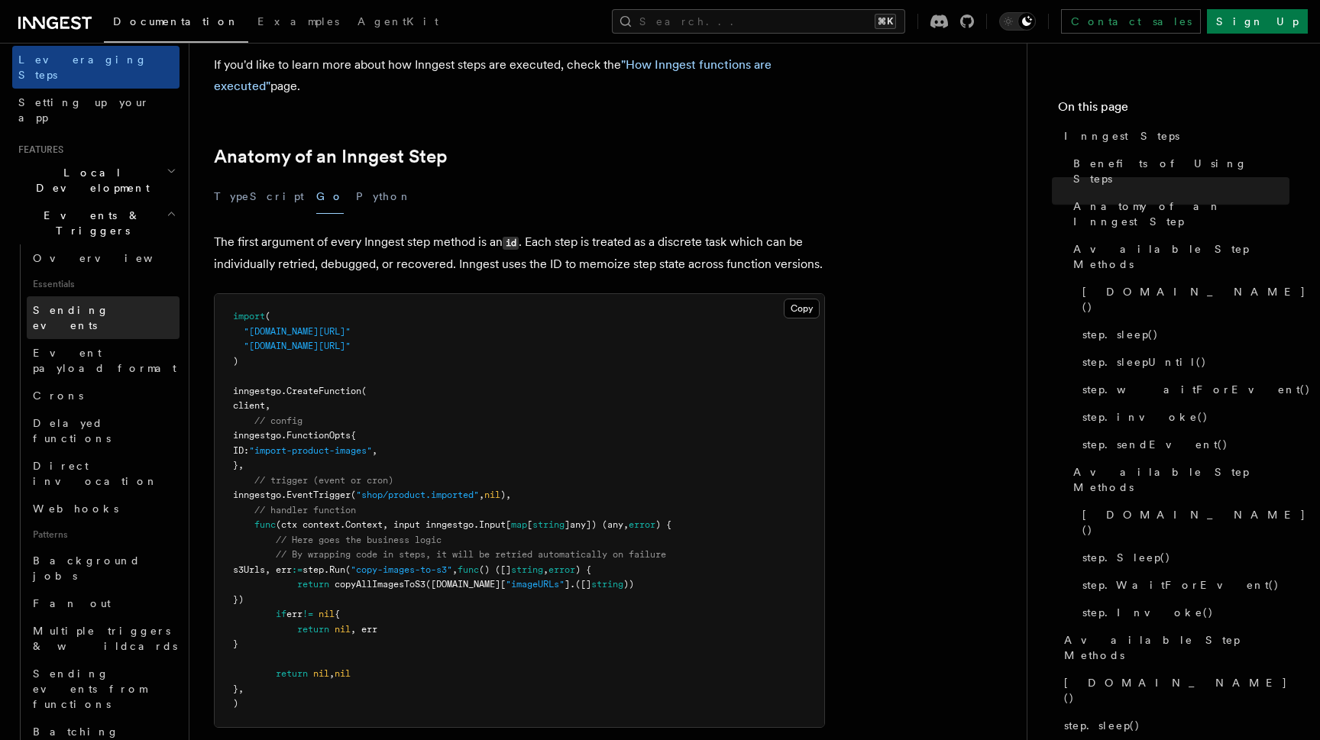
click at [89, 302] on span "Sending events" at bounding box center [106, 317] width 147 height 31
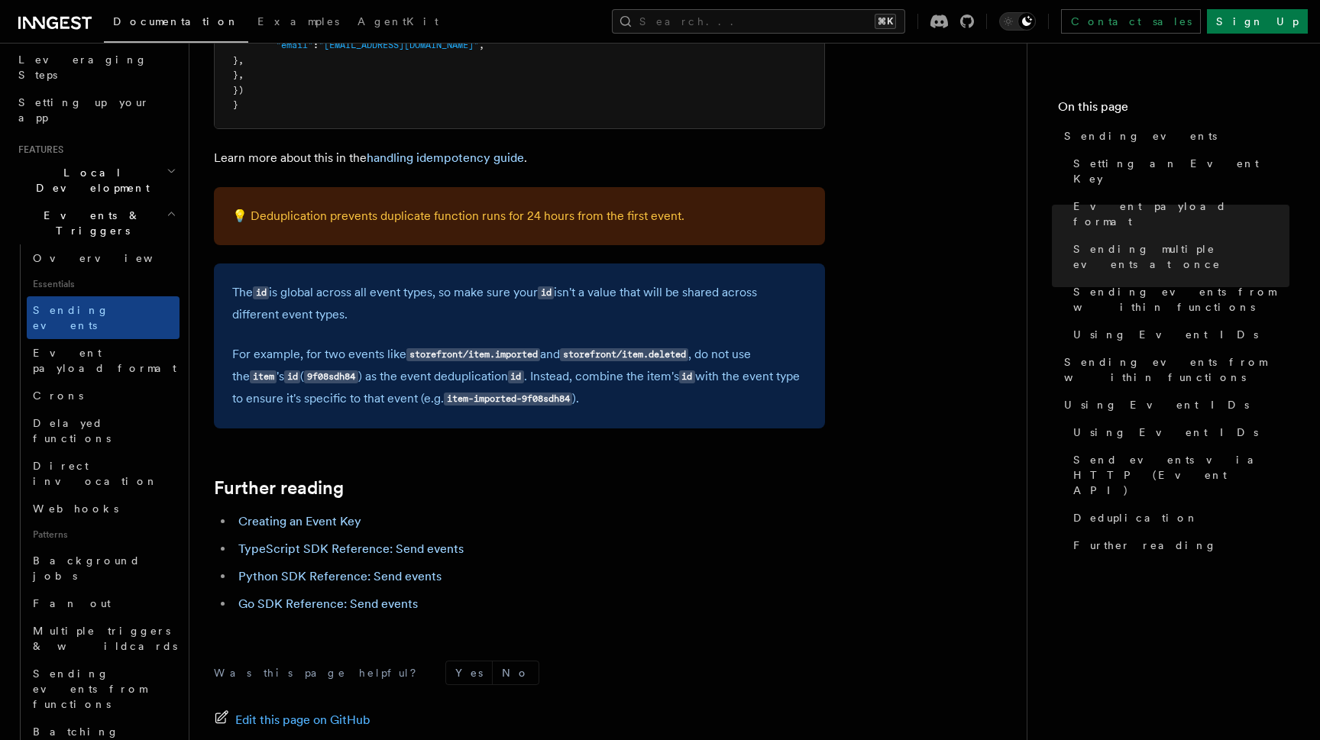
scroll to position [3434, 0]
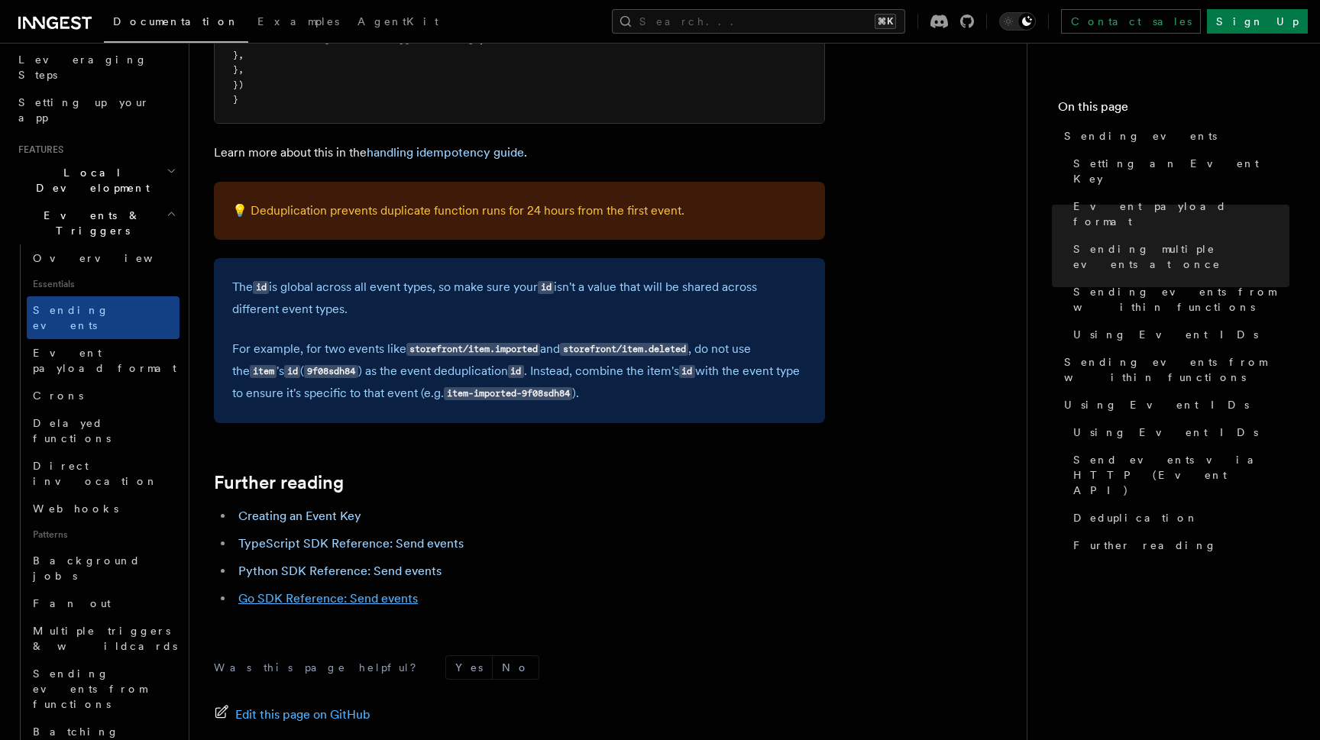
click at [277, 591] on link "Go SDK Reference: Send events" at bounding box center [328, 598] width 180 height 15
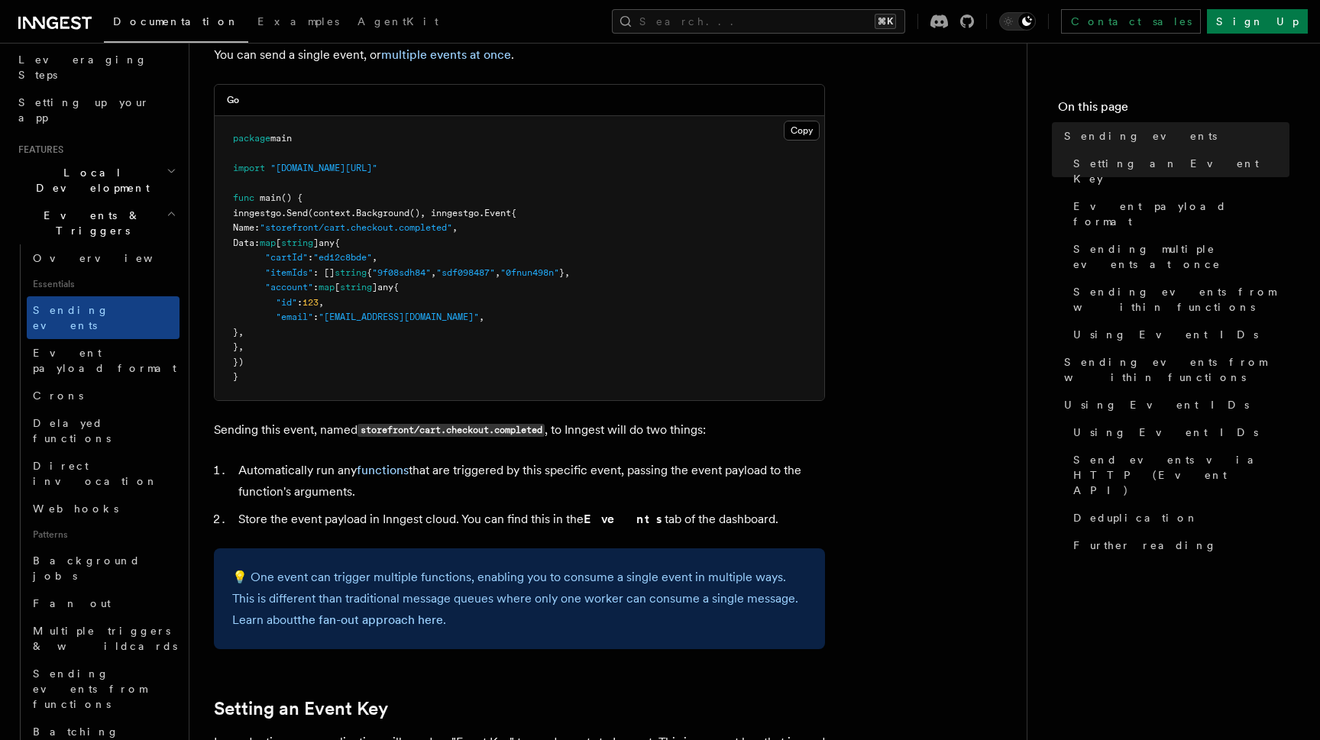
scroll to position [295, 0]
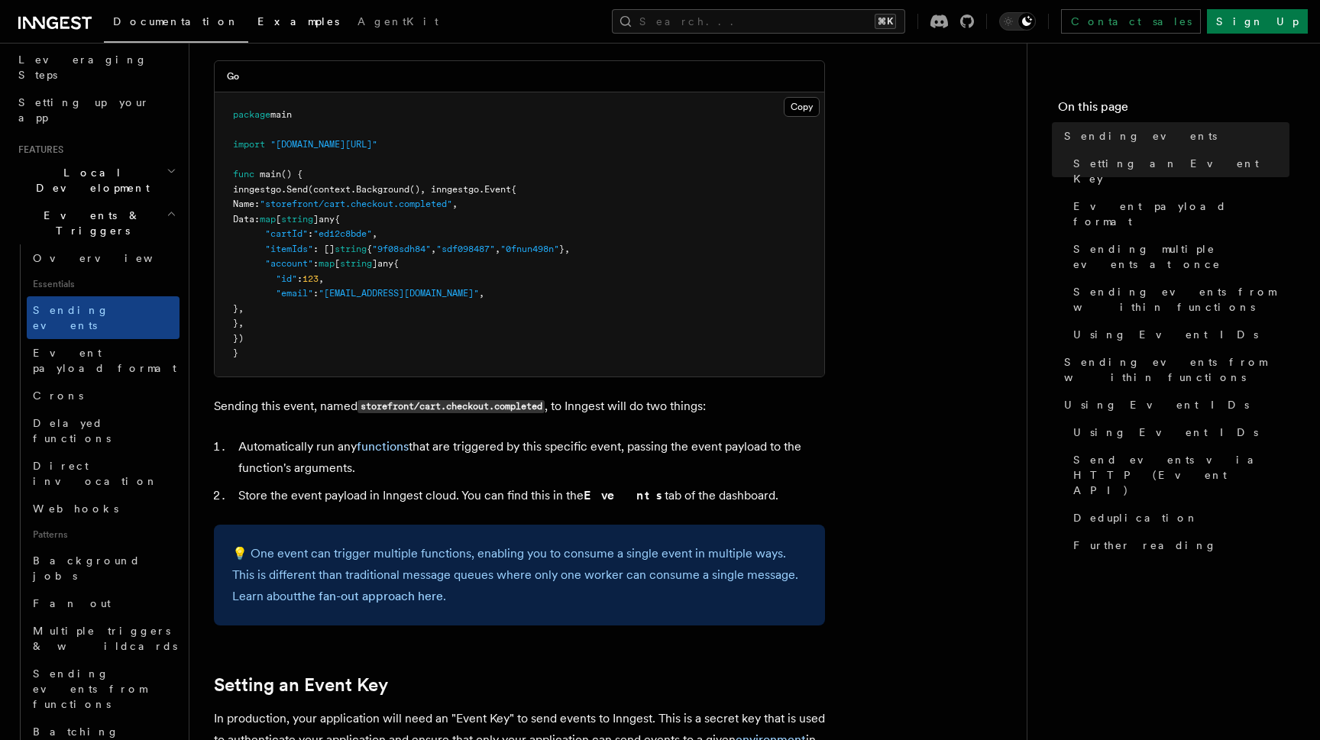
click at [257, 25] on span "Examples" at bounding box center [298, 21] width 82 height 12
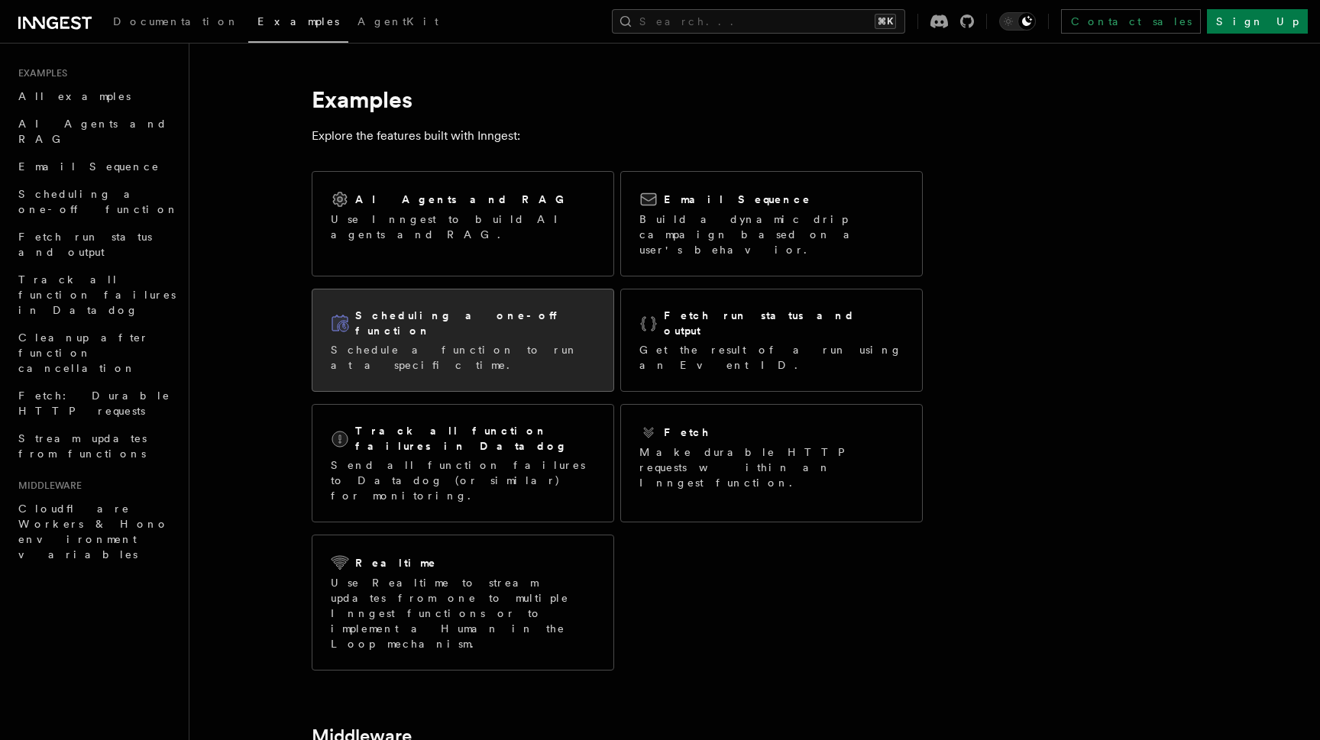
scroll to position [27, 0]
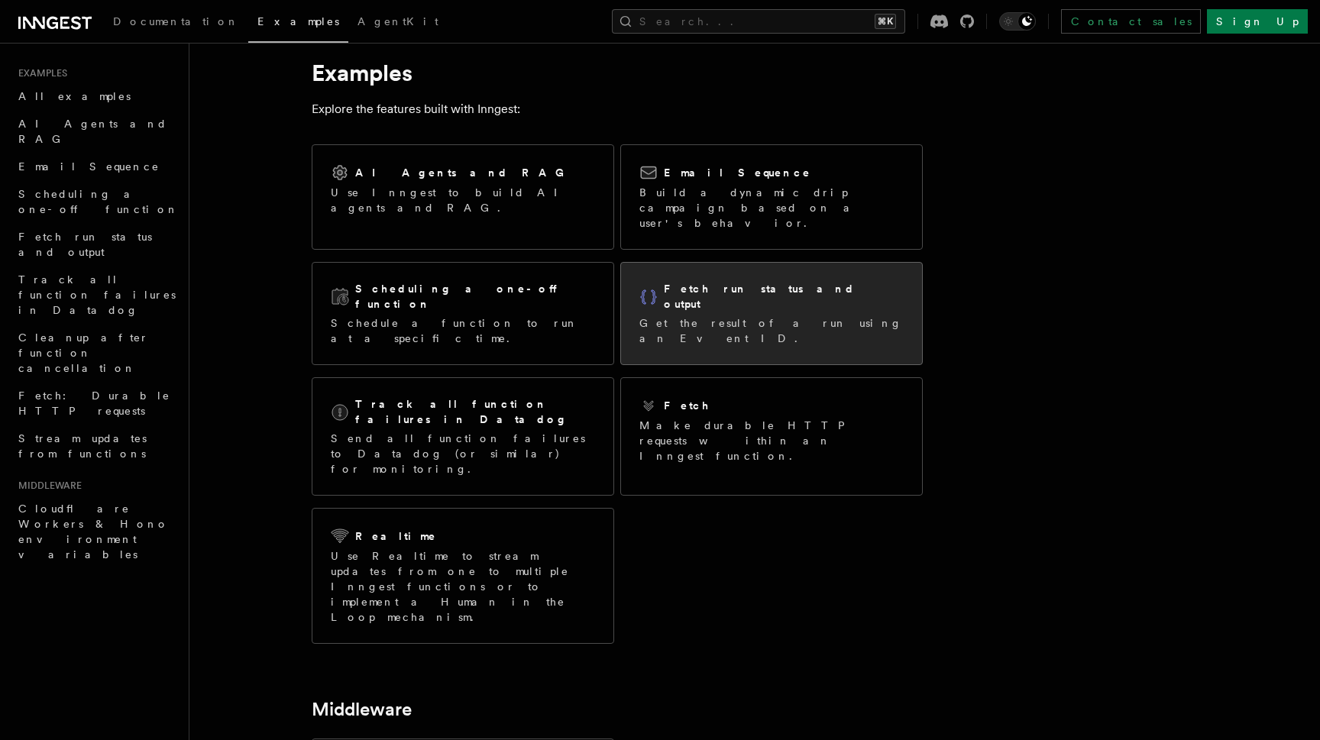
click at [716, 307] on div "Fetch run status and output Get the result of a run using an Event ID." at bounding box center [771, 314] width 301 height 102
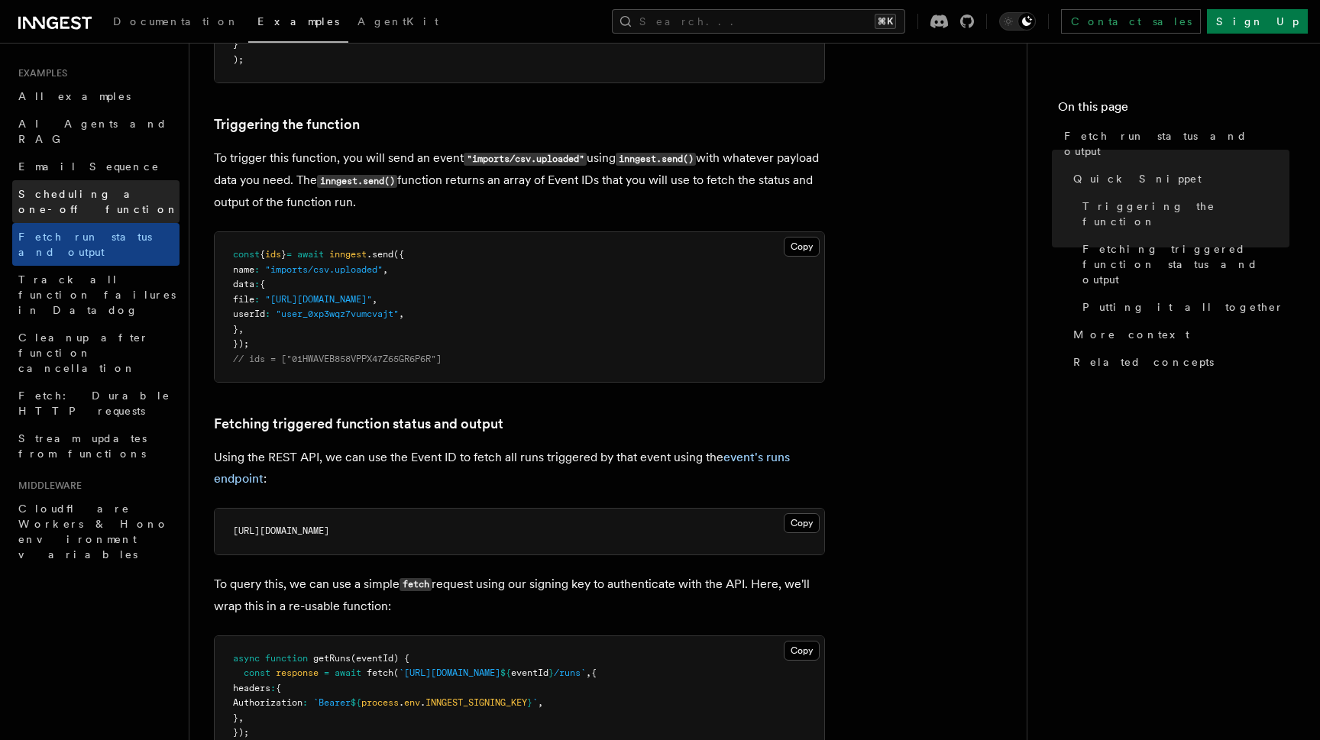
scroll to position [403, 0]
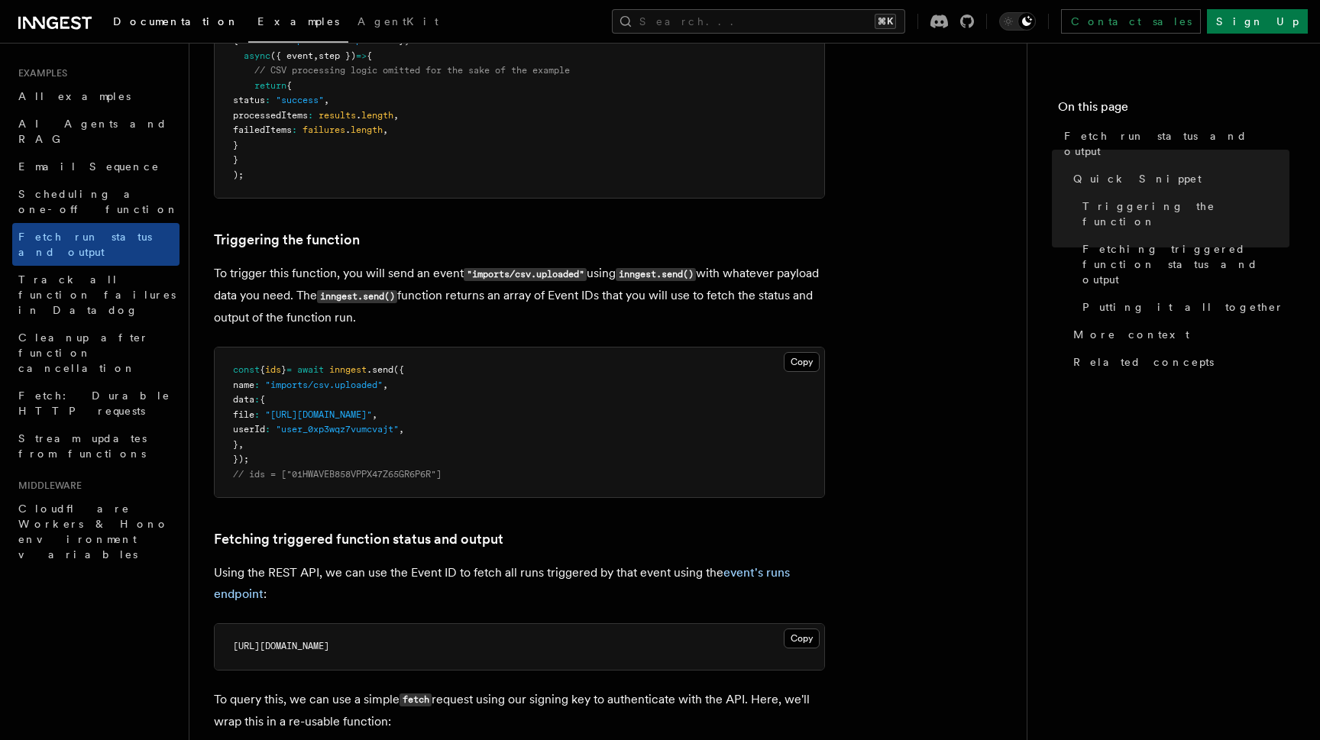
click at [151, 24] on span "Documentation" at bounding box center [176, 21] width 126 height 12
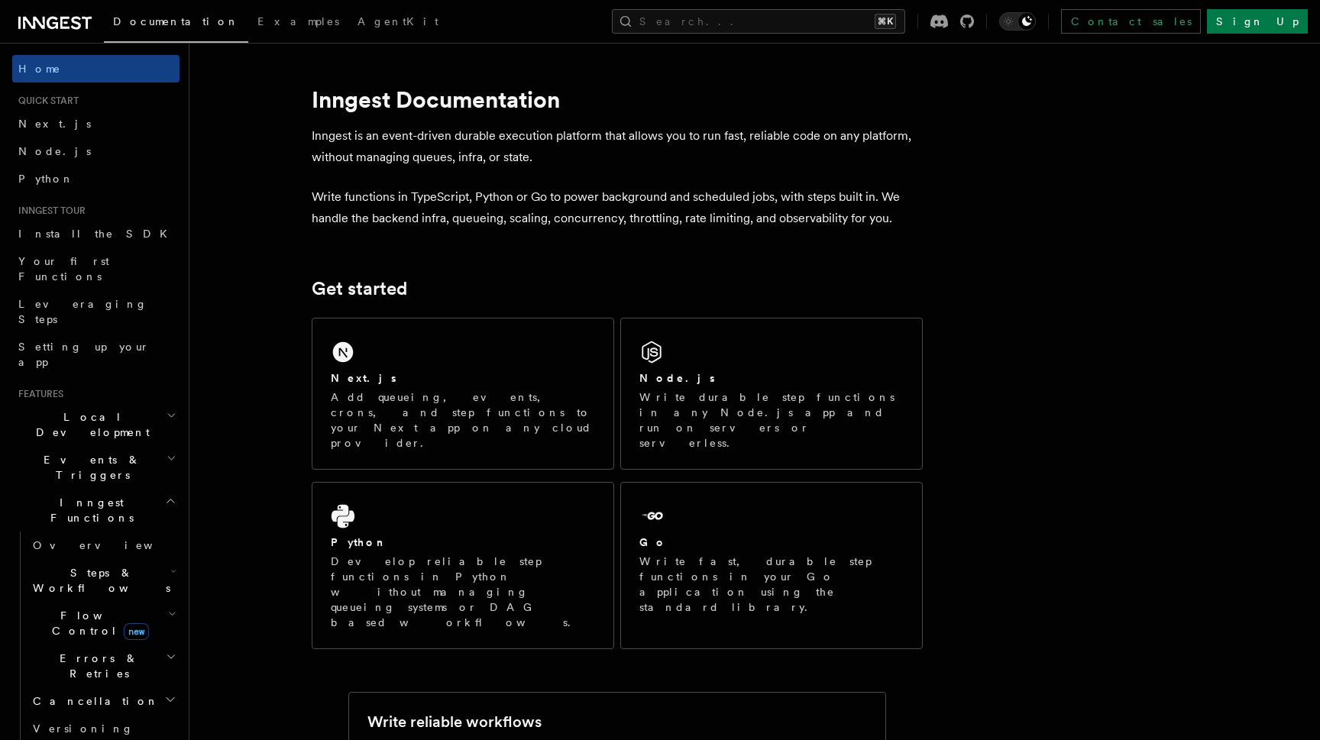
scroll to position [84, 0]
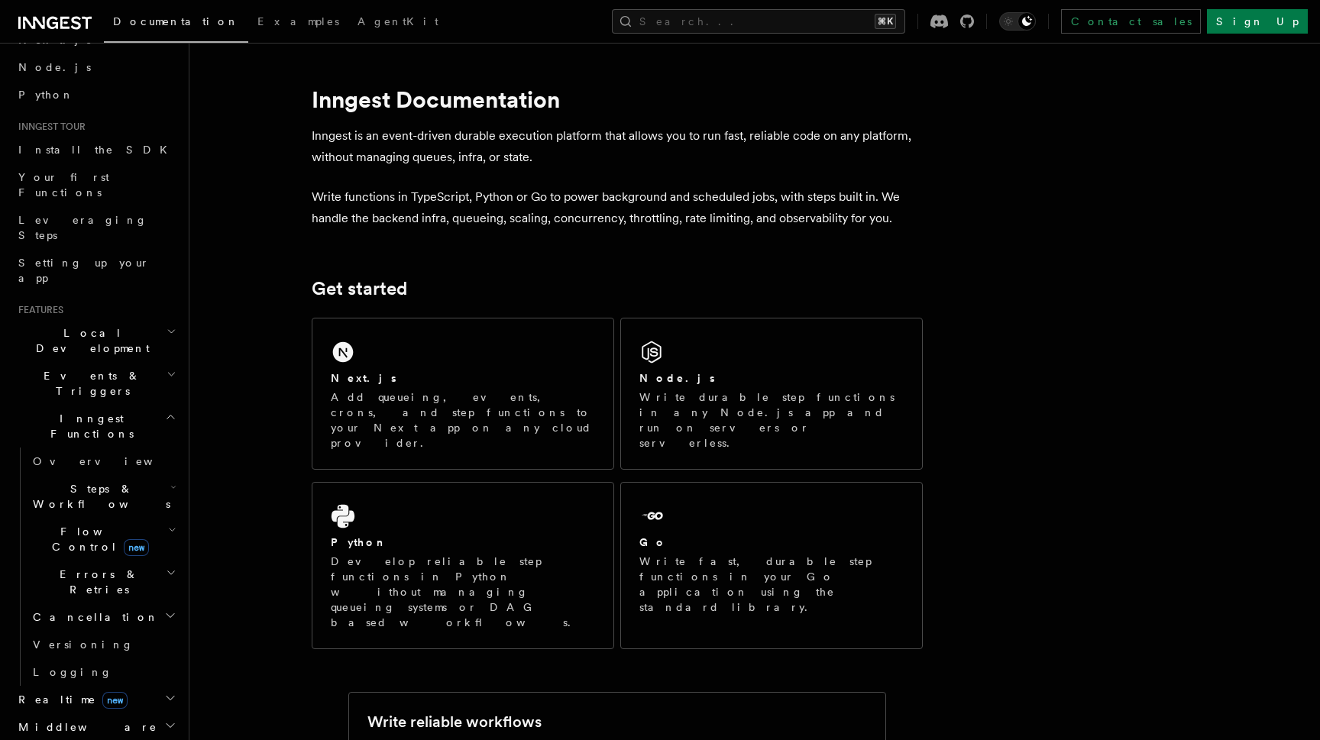
click at [66, 368] on span "Events & Triggers" at bounding box center [89, 383] width 154 height 31
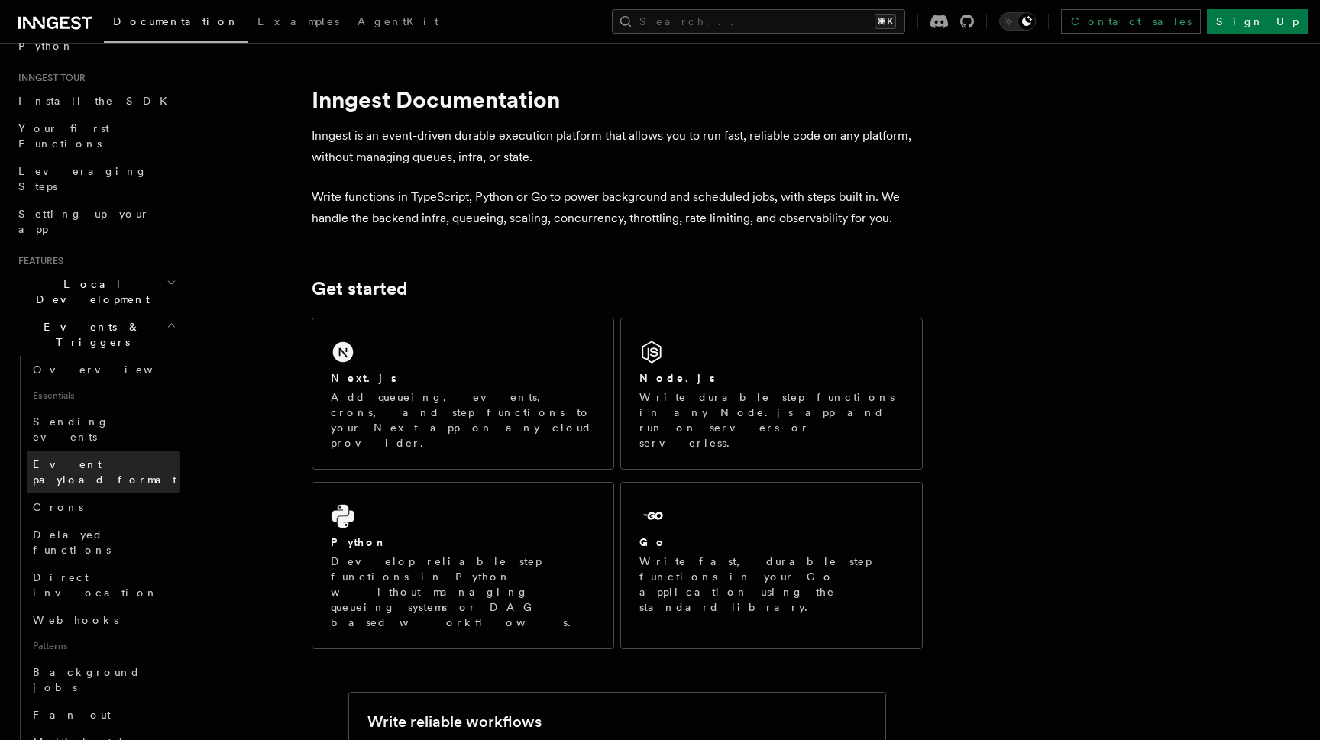
scroll to position [134, 0]
click at [75, 415] on span "Sending events" at bounding box center [71, 428] width 76 height 27
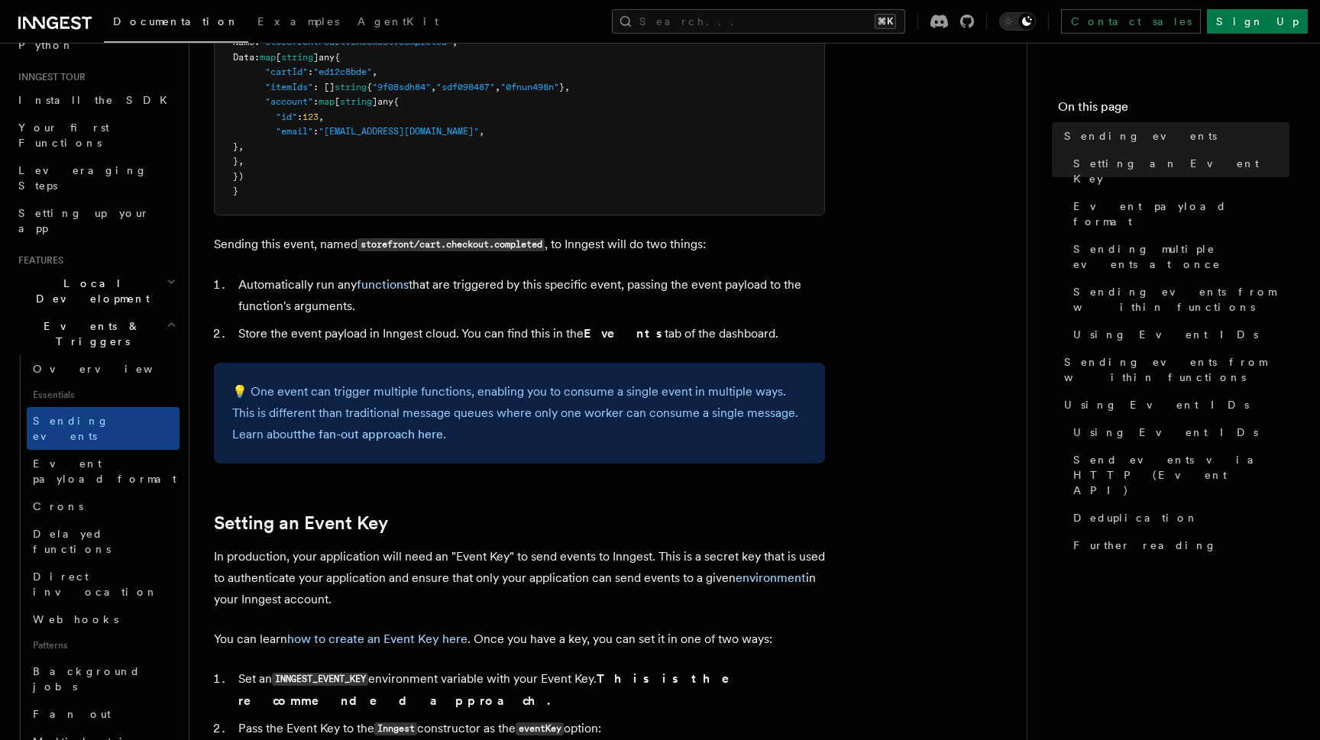
scroll to position [457, 0]
click at [388, 432] on link "the fan-out approach here" at bounding box center [370, 434] width 146 height 15
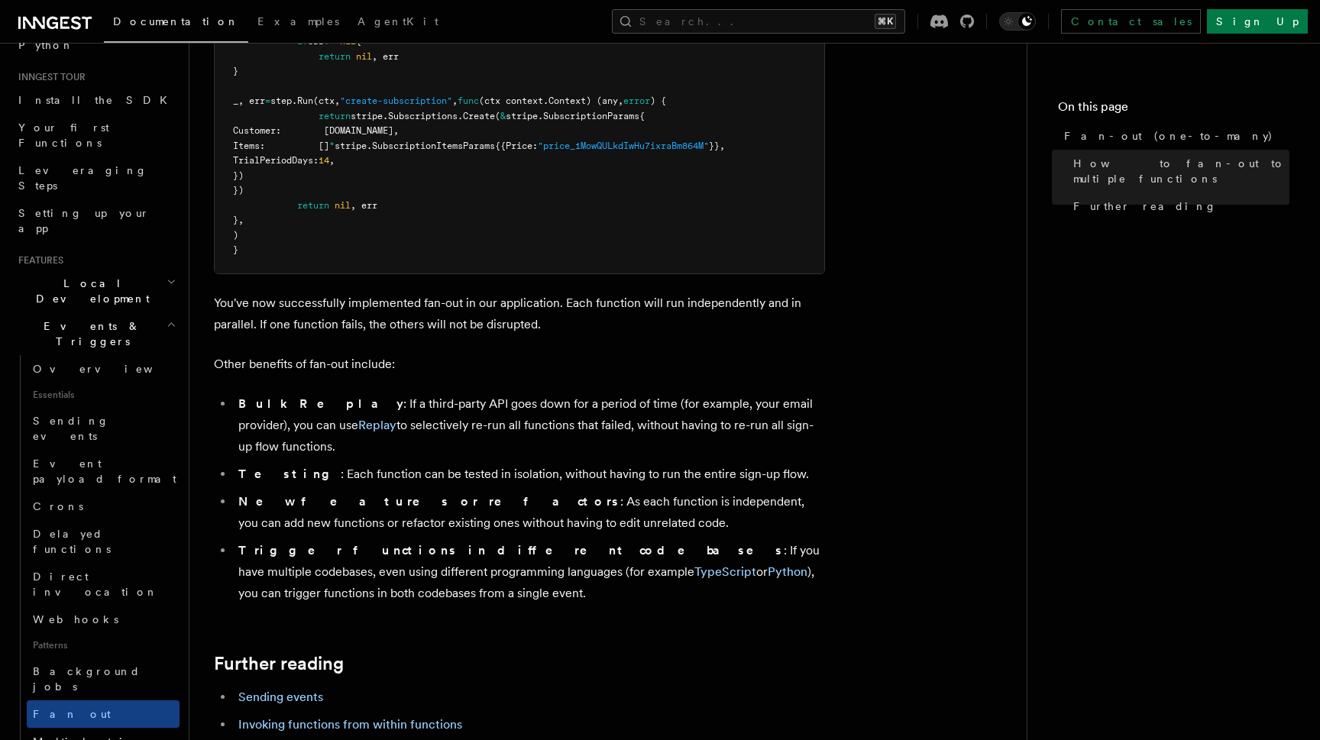
scroll to position [2390, 1]
click at [817, 21] on button "Search... ⌘K" at bounding box center [758, 21] width 293 height 24
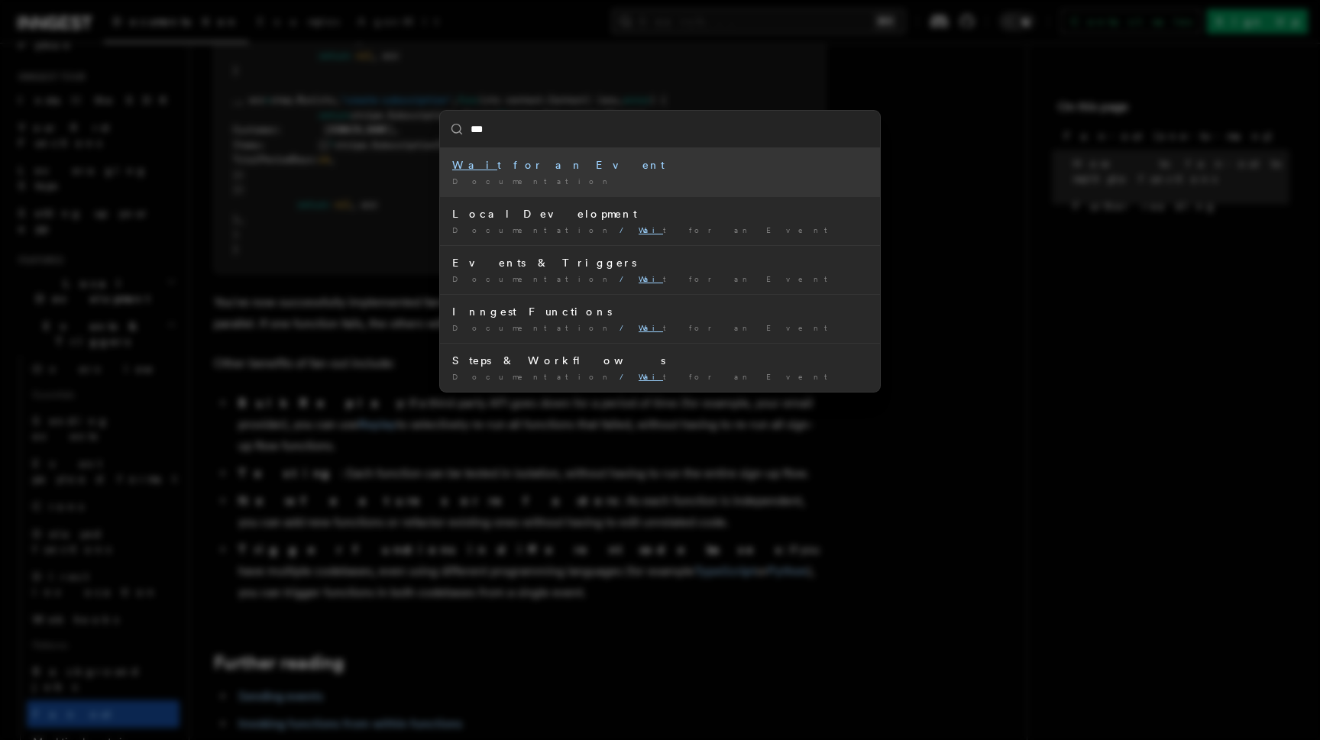
type input "****"
click at [564, 175] on li "Wait for an Event Documentation /" at bounding box center [660, 172] width 440 height 48
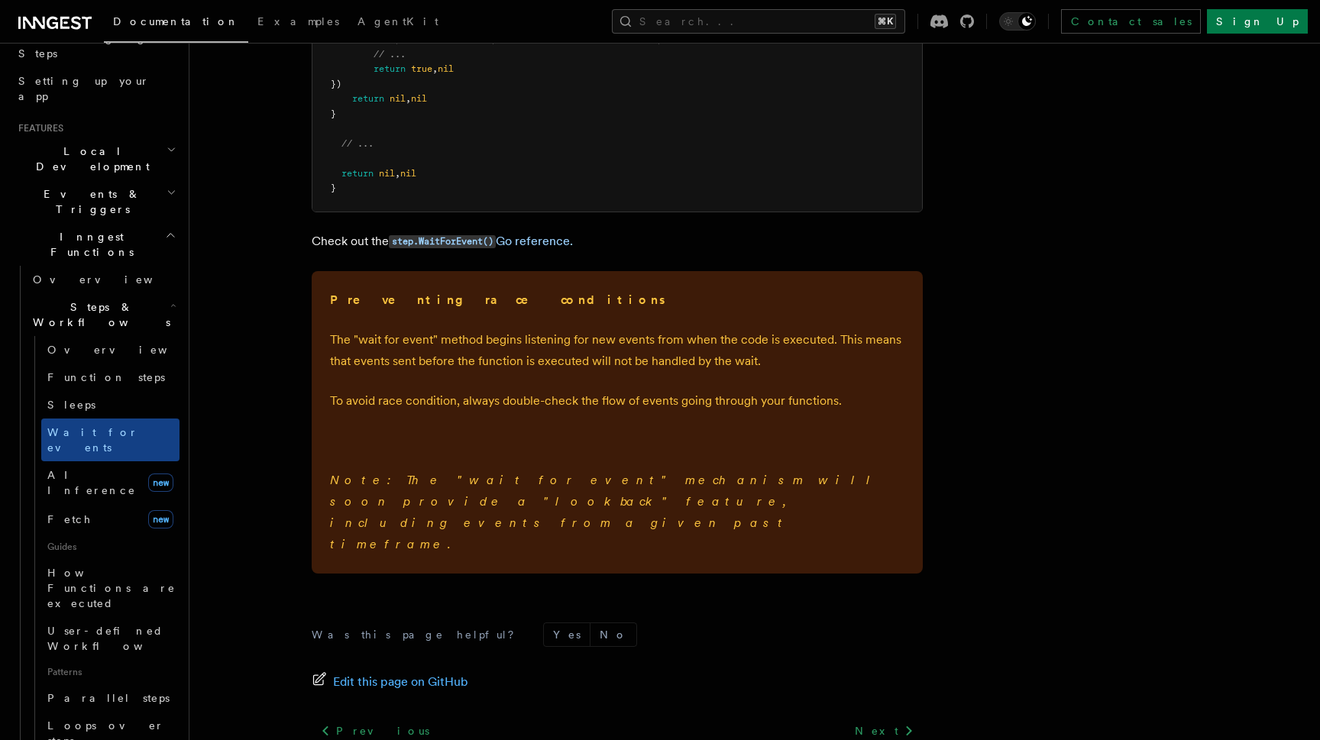
scroll to position [302, 0]
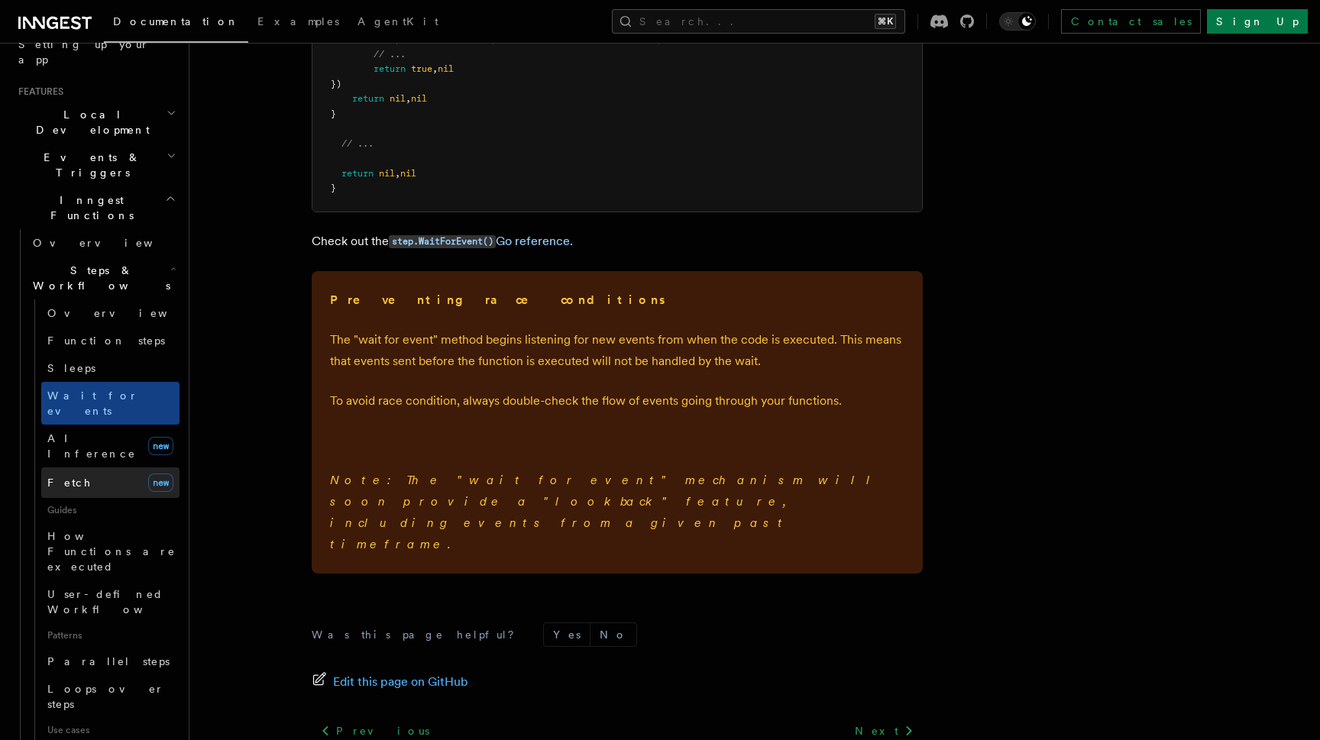
click at [77, 467] on link "Fetch new" at bounding box center [110, 482] width 138 height 31
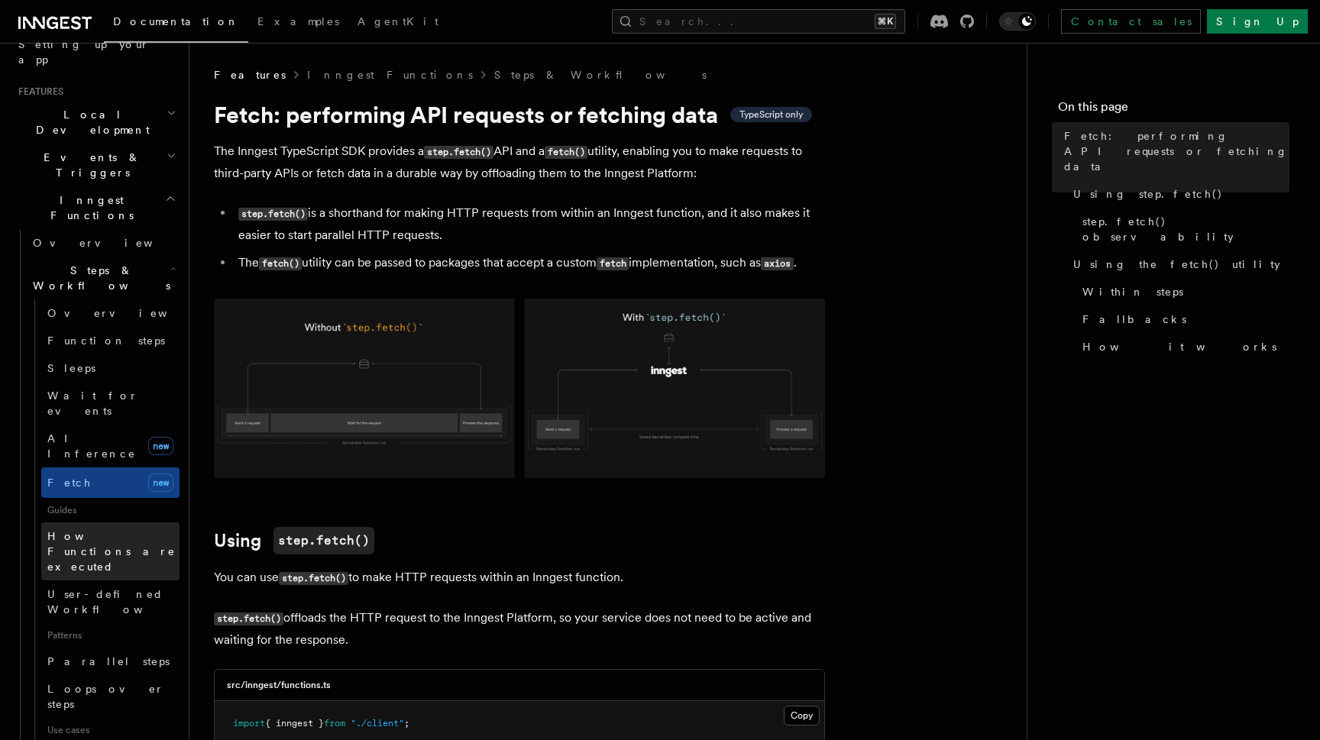
scroll to position [321, 0]
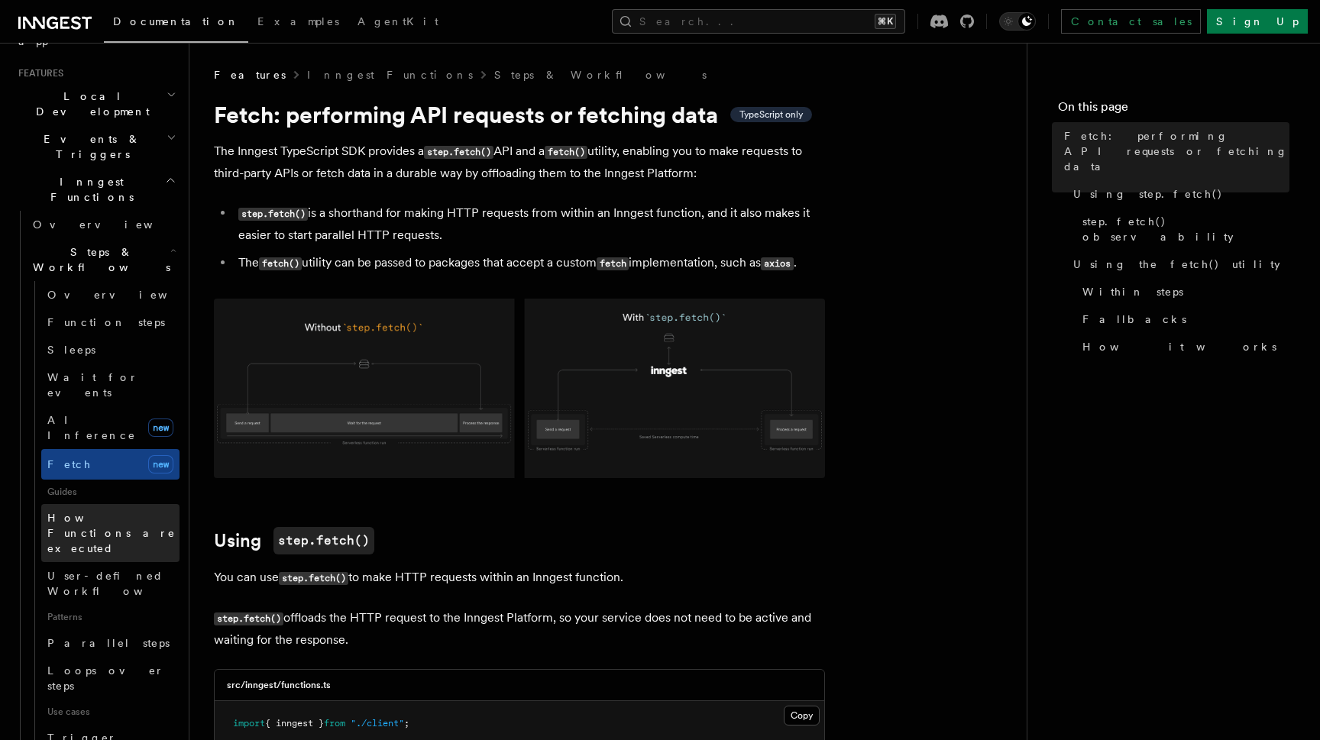
click at [79, 512] on span "How Functions are executed" at bounding box center [111, 533] width 128 height 43
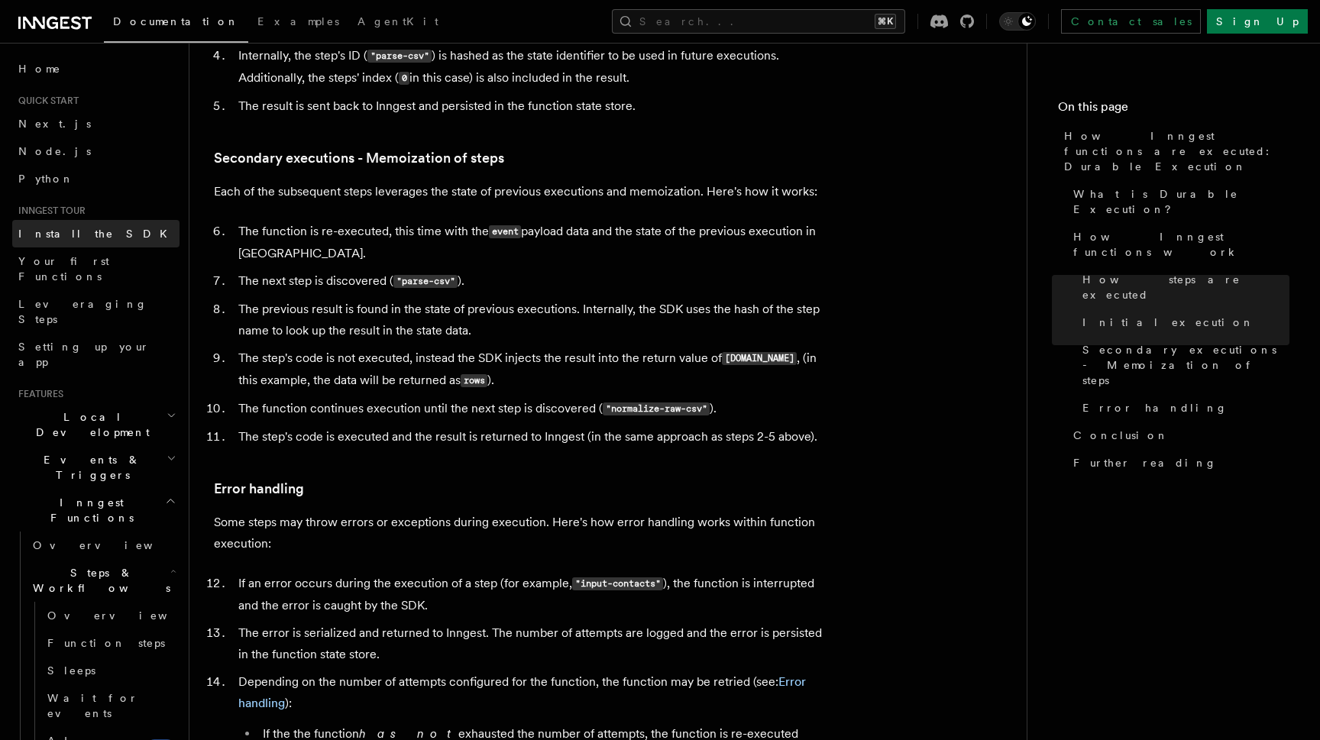
click at [80, 231] on span "Install the SDK" at bounding box center [97, 234] width 158 height 12
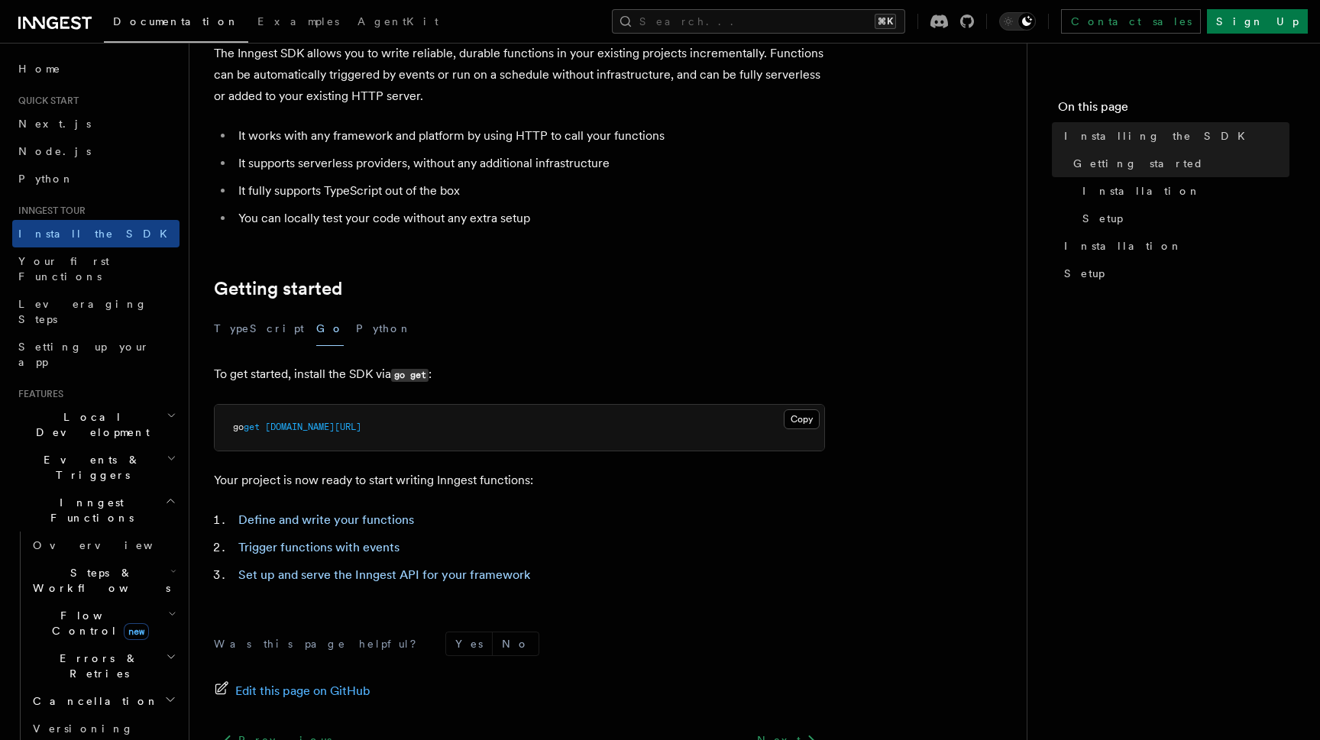
scroll to position [98, 0]
click at [115, 258] on link "Your first Functions" at bounding box center [95, 268] width 167 height 43
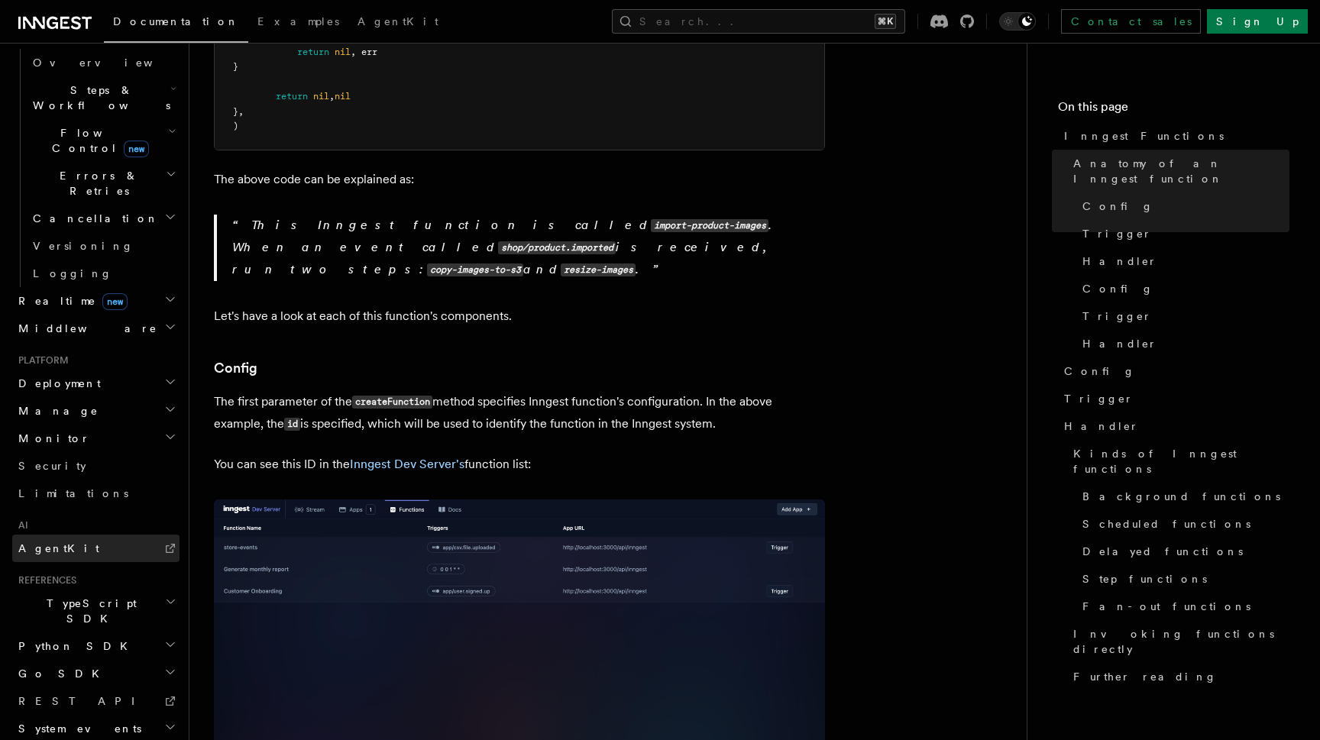
scroll to position [482, 0]
click at [84, 661] on h2 "Go SDK" at bounding box center [95, 674] width 167 height 27
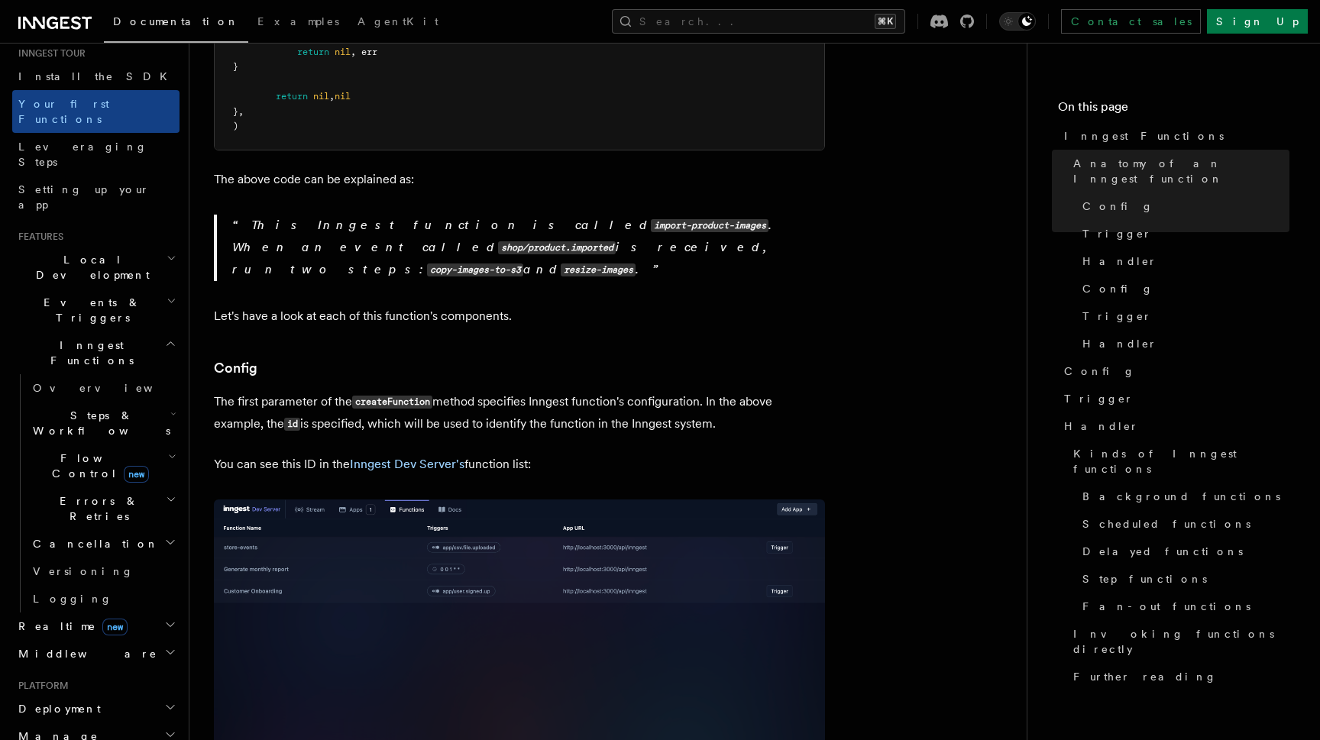
scroll to position [123, 0]
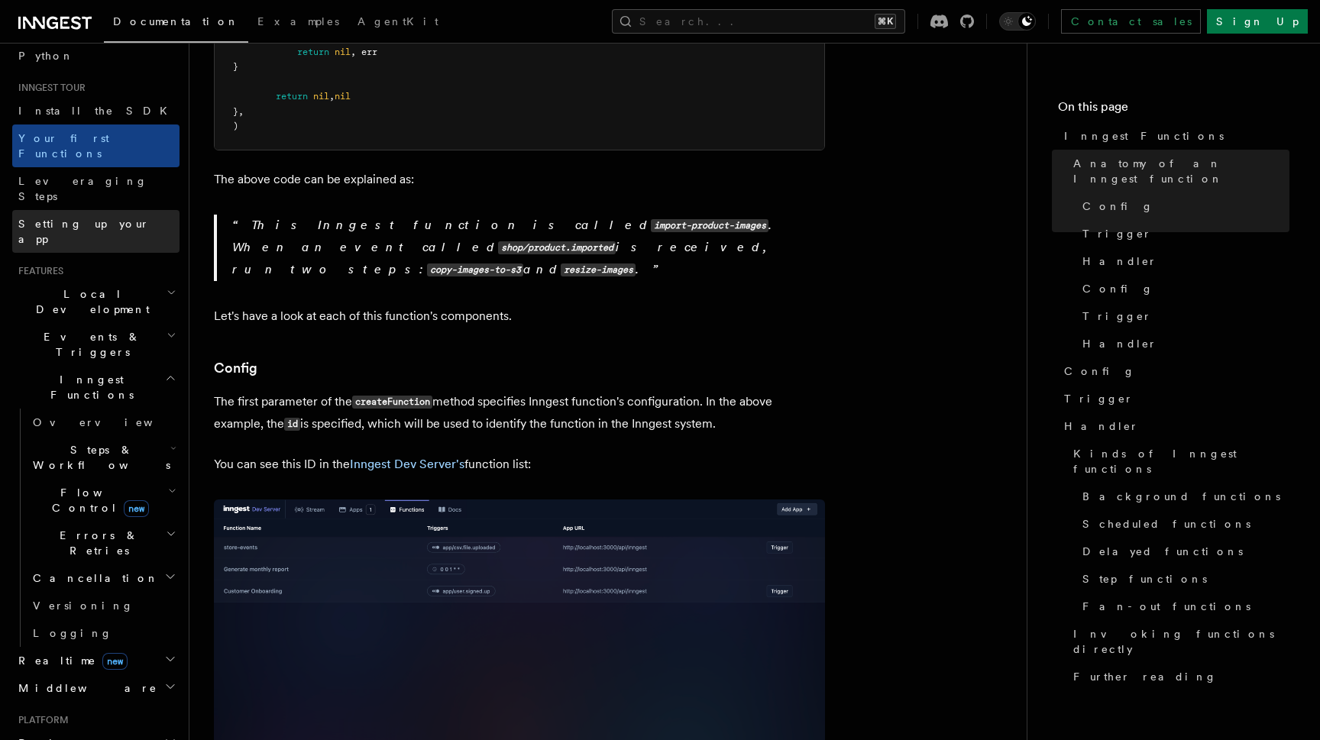
click at [71, 218] on span "Setting up your app" at bounding box center [83, 231] width 131 height 27
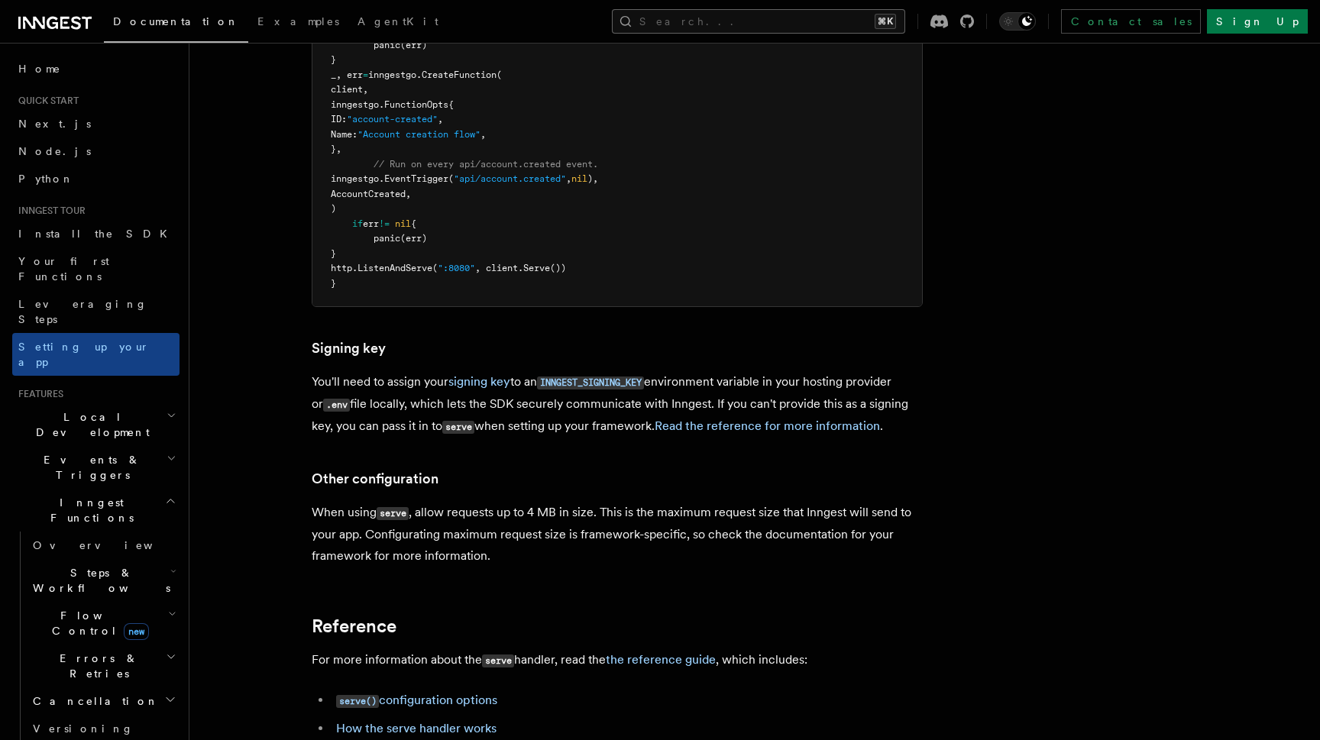
click at [775, 19] on button "Search... ⌘K" at bounding box center [758, 21] width 293 height 24
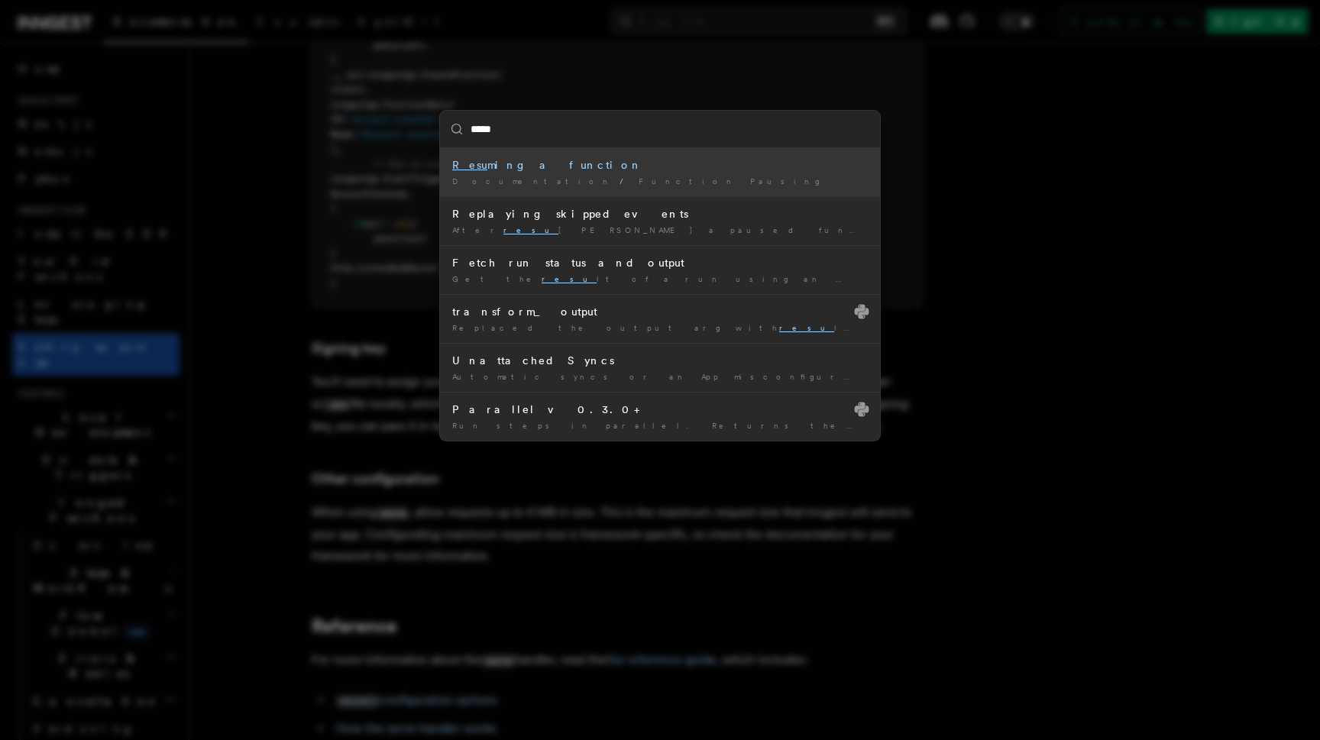
type input "******"
click at [552, 167] on div "Fetch run status and output" at bounding box center [660, 164] width 416 height 15
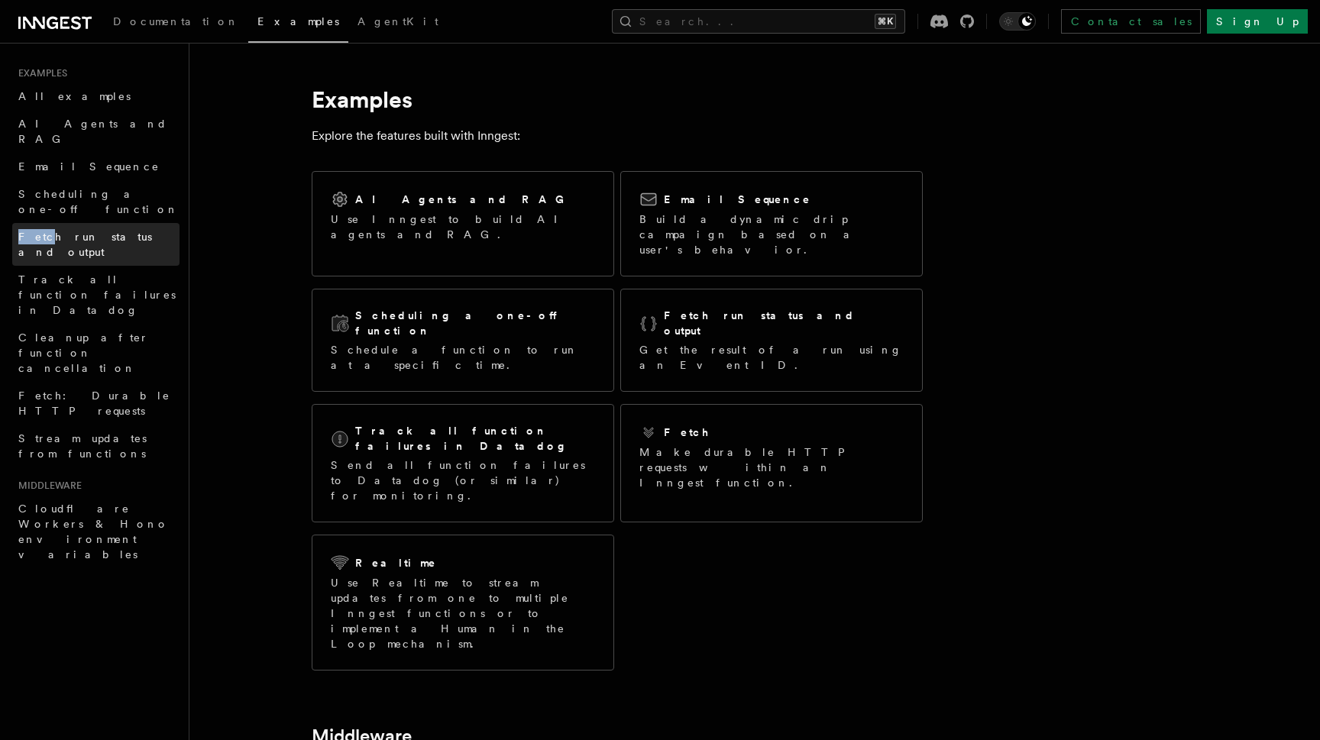
click at [129, 223] on link "Fetch run status and output" at bounding box center [95, 244] width 167 height 43
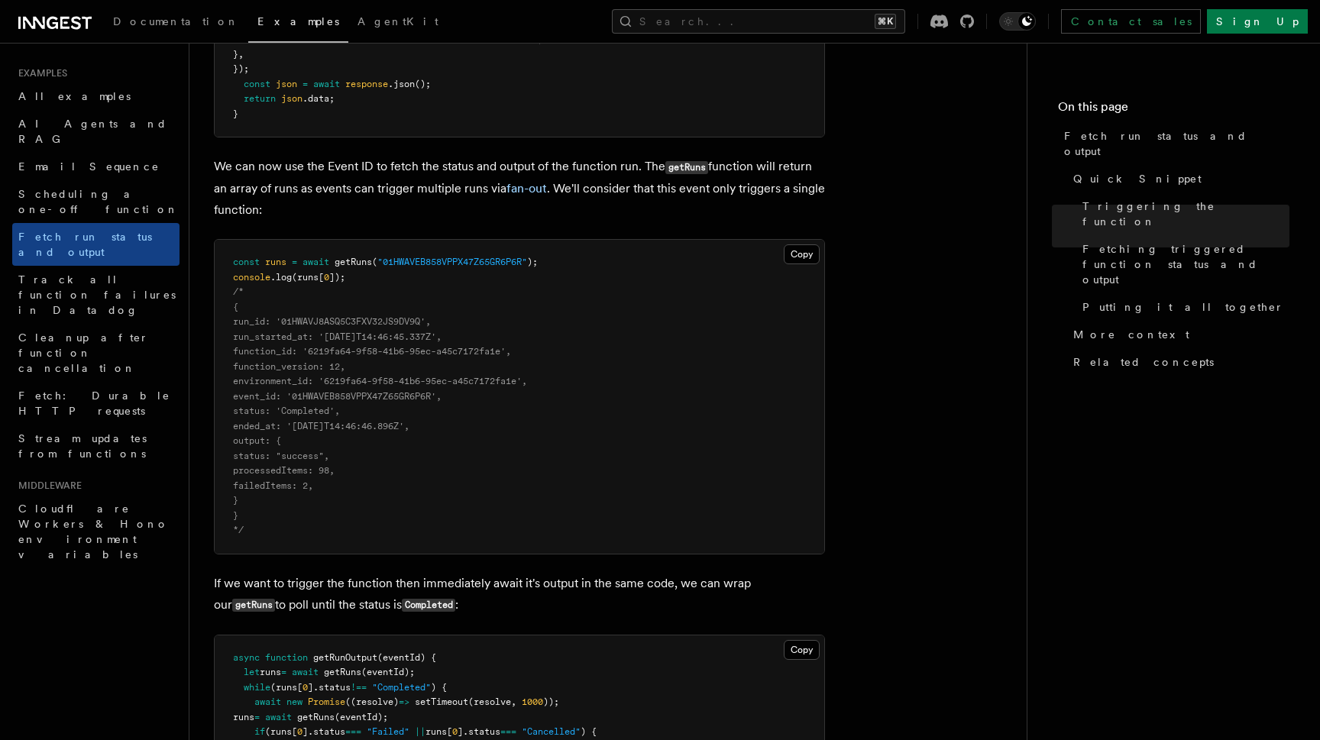
scroll to position [1183, 0]
drag, startPoint x: 280, startPoint y: 338, endPoint x: 325, endPoint y: 338, distance: 45.1
click at [325, 345] on span "function_id: '6219fa64-9f58-41b6-95ec-a45c7172fa1e'," at bounding box center [372, 350] width 278 height 11
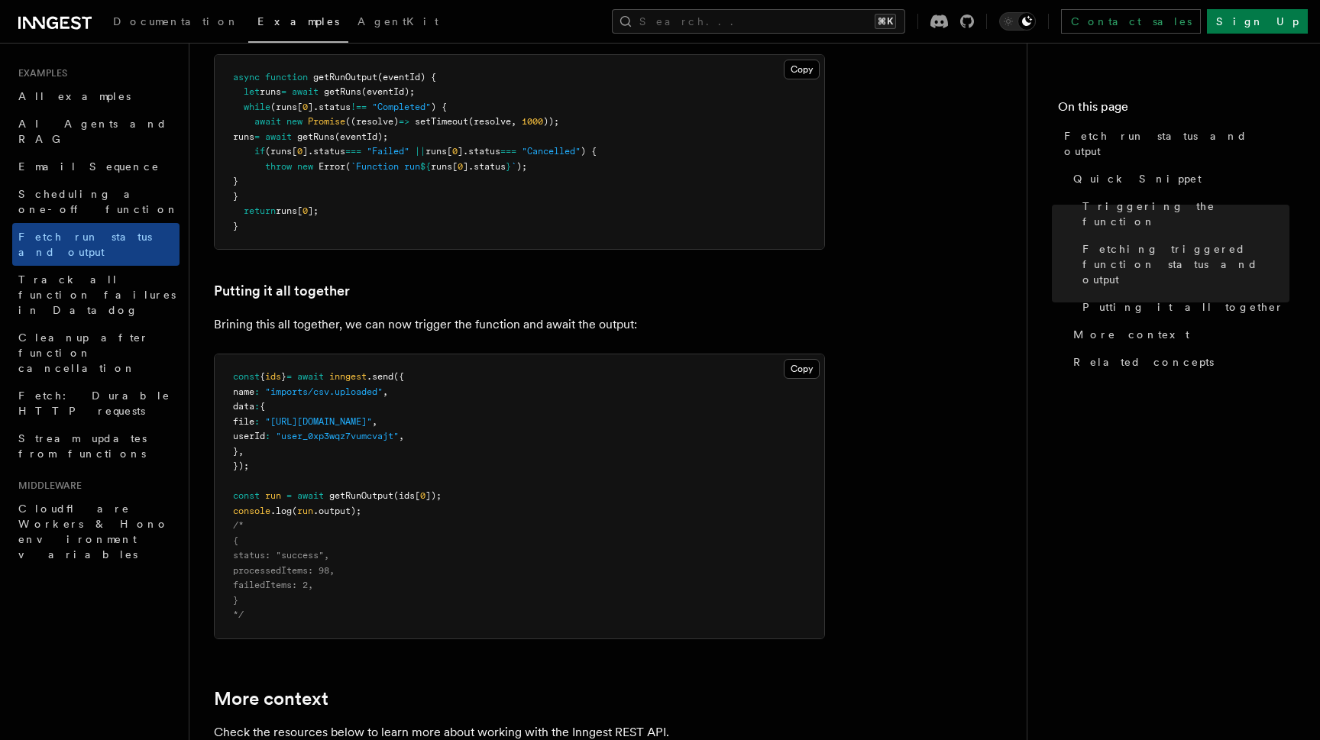
scroll to position [1761, 0]
